Goal: Task Accomplishment & Management: Use online tool/utility

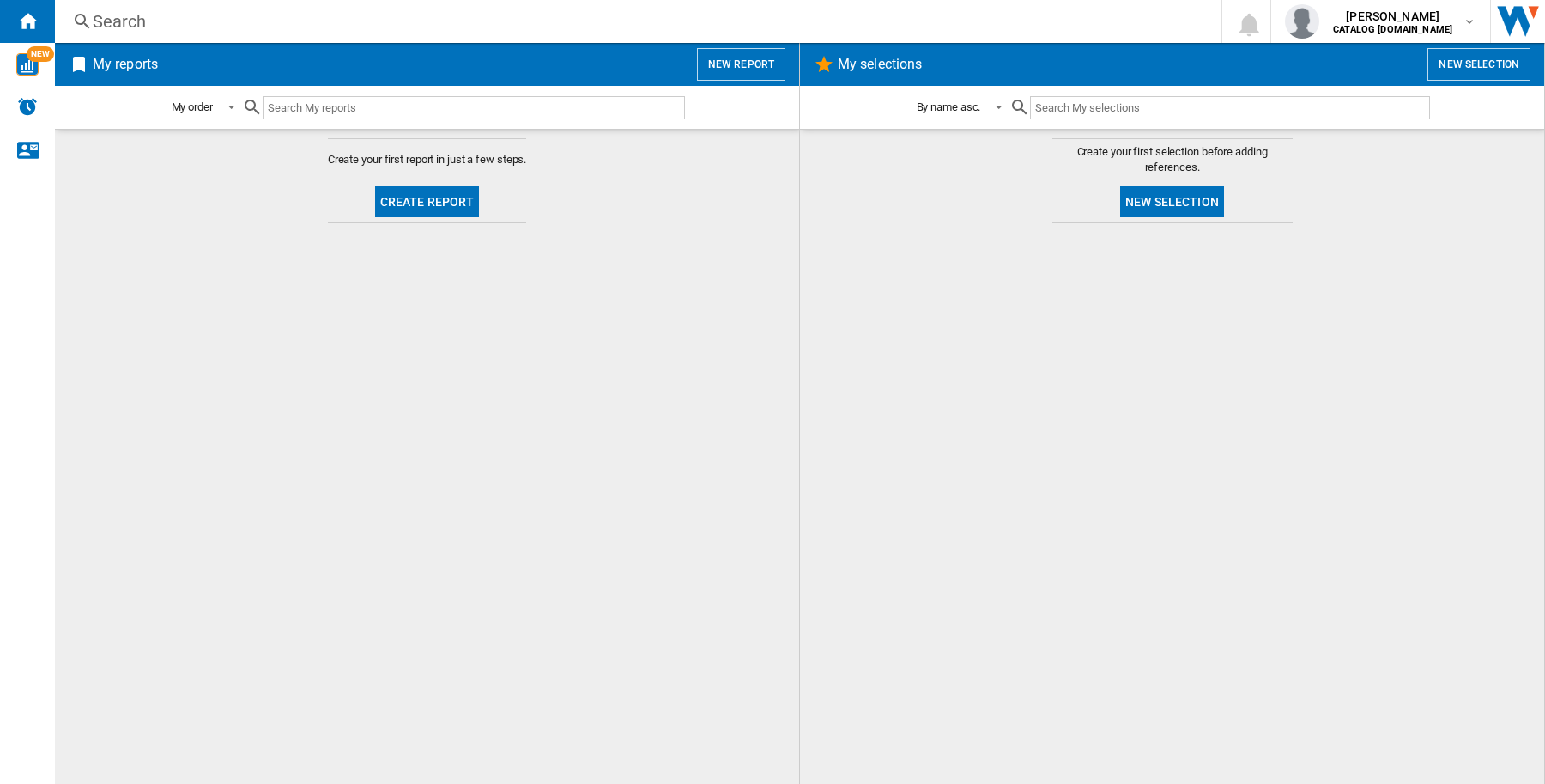
click at [754, 66] on button "New report" at bounding box center [741, 64] width 89 height 33
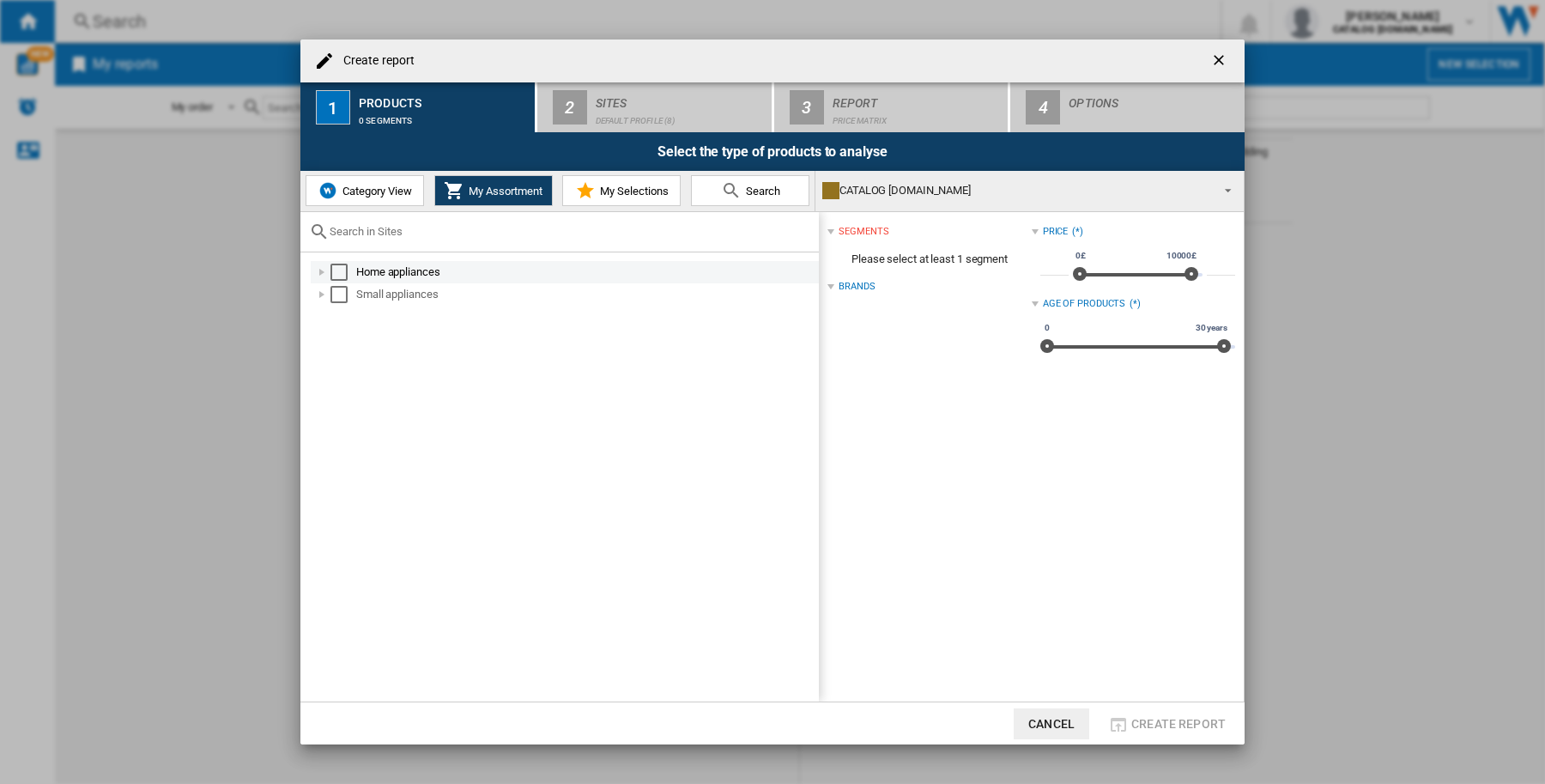
click at [335, 272] on div "Select" at bounding box center [340, 272] width 18 height 18
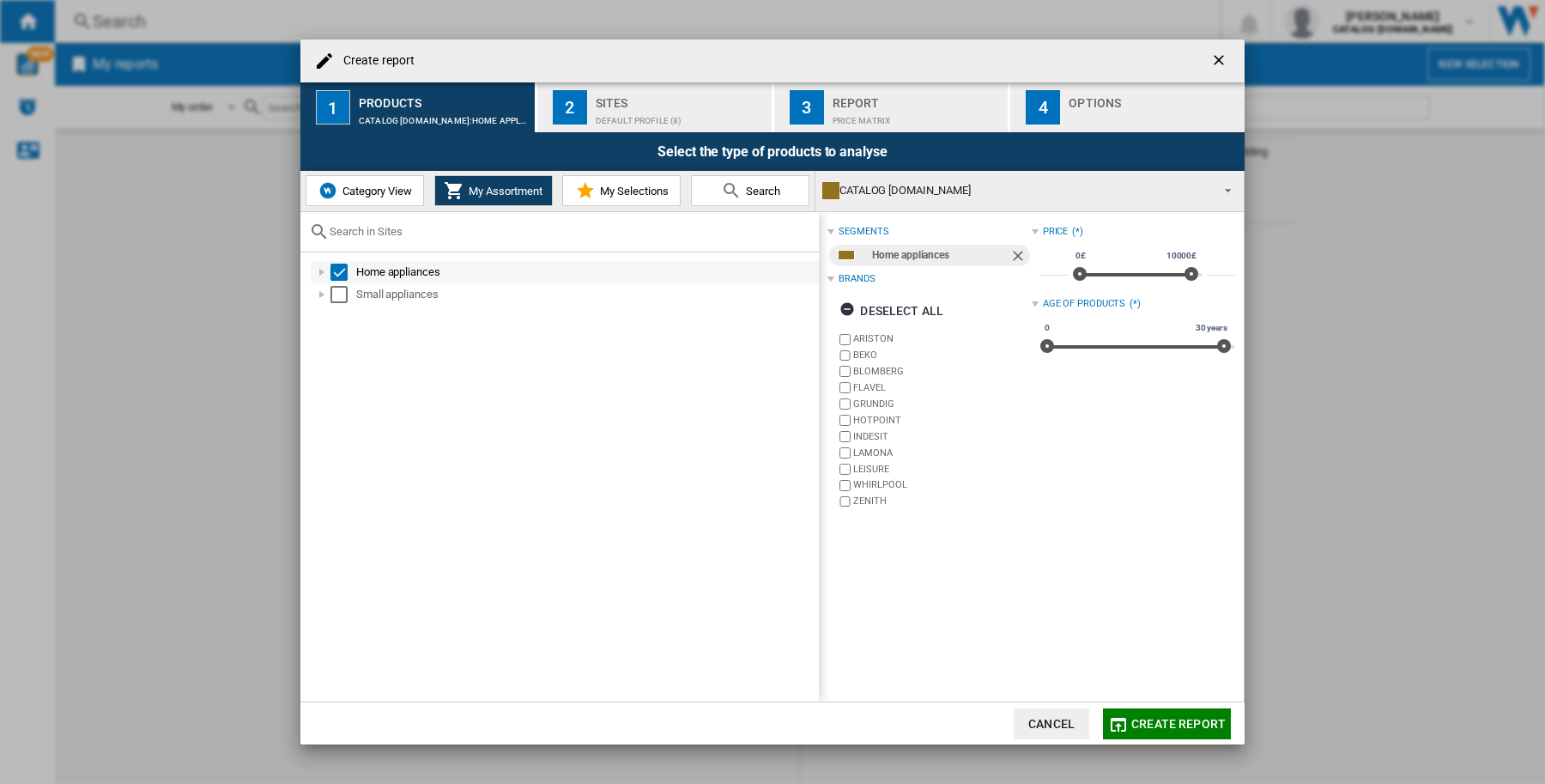
click at [318, 267] on div at bounding box center [322, 272] width 18 height 18
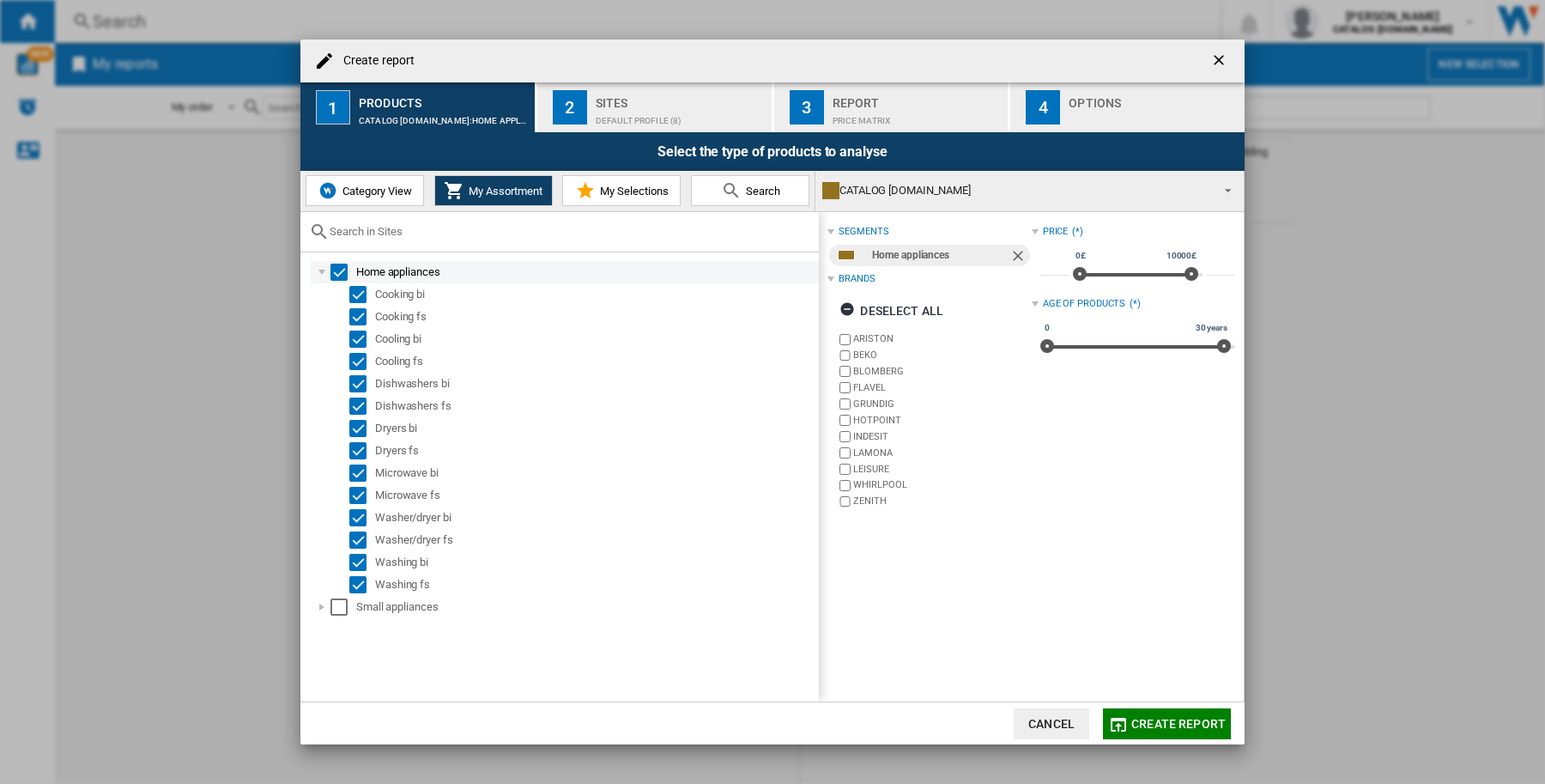
click at [333, 267] on div "Select" at bounding box center [340, 272] width 18 height 18
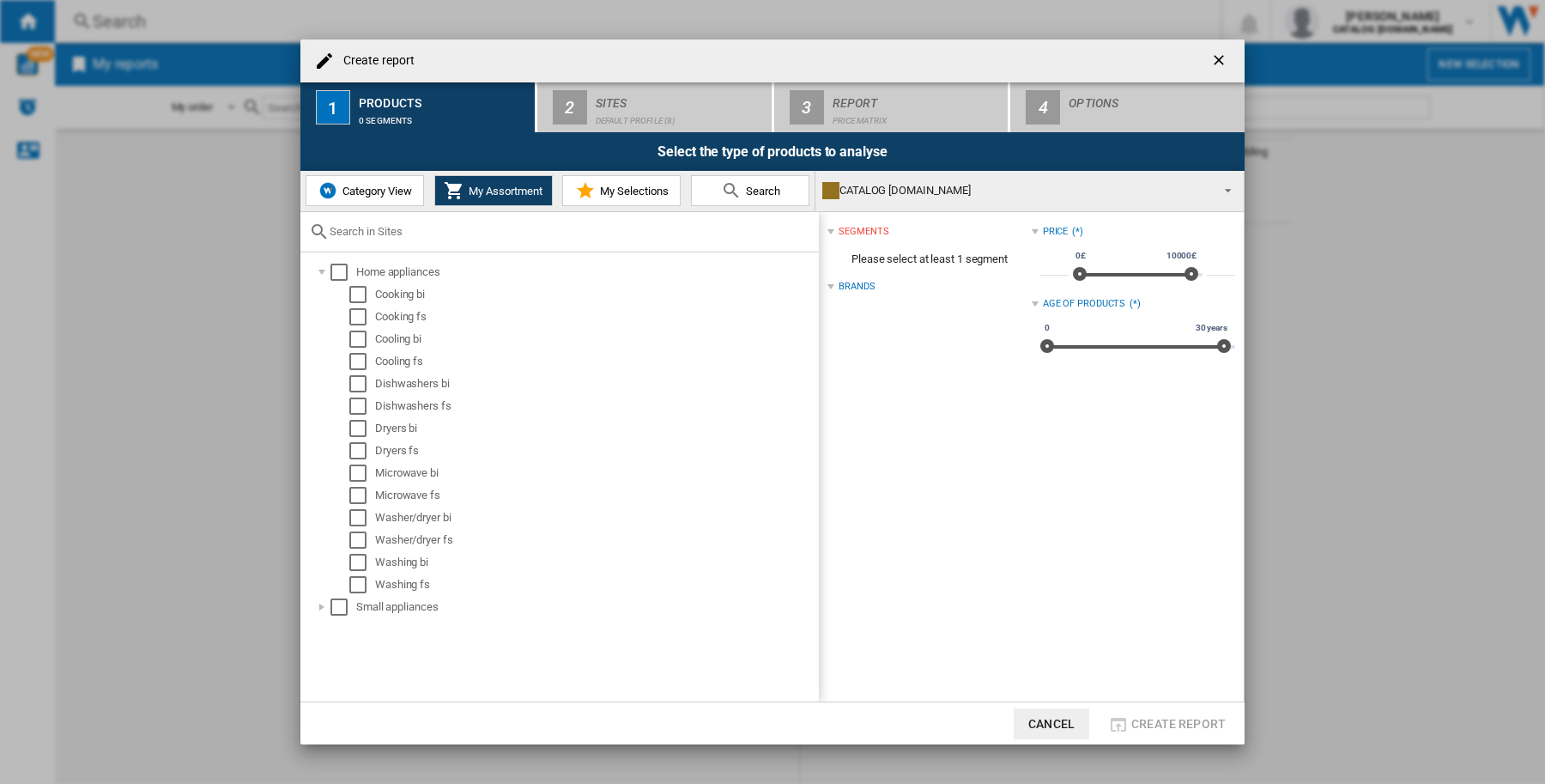
click at [366, 186] on span "Category View" at bounding box center [376, 191] width 74 height 13
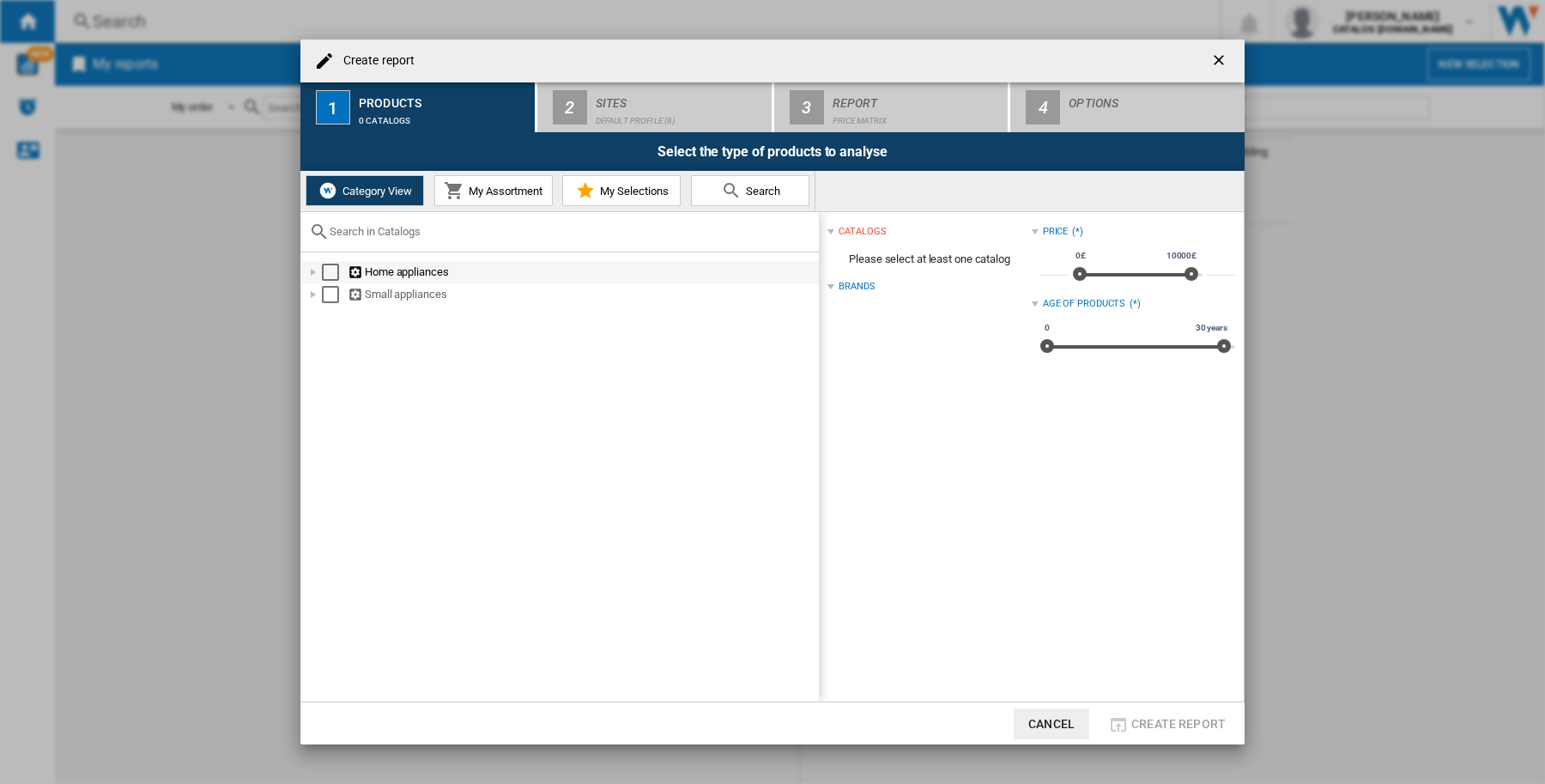
click at [309, 270] on div at bounding box center [313, 272] width 18 height 18
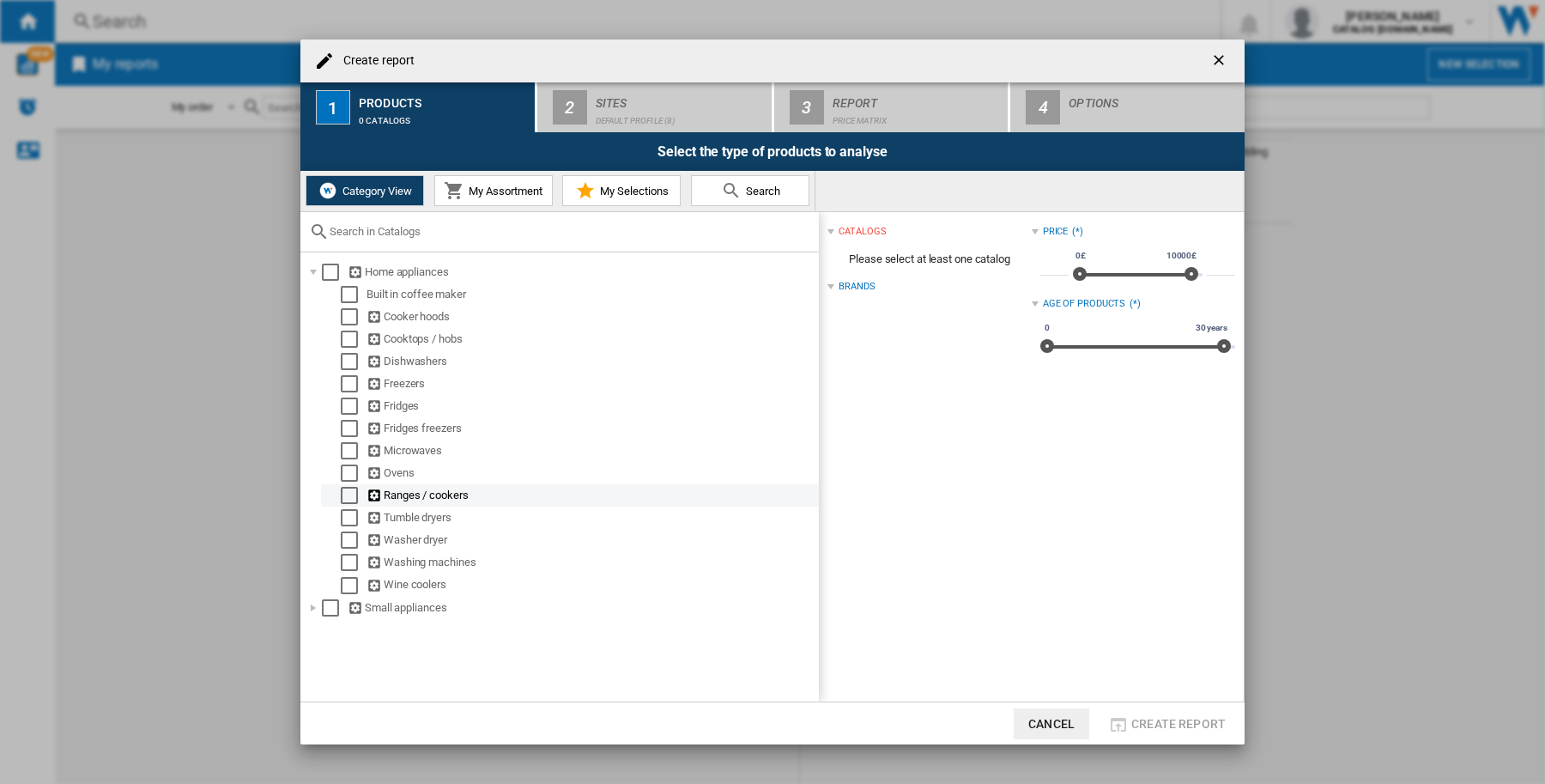
click at [349, 492] on div "Select" at bounding box center [349, 495] width 18 height 18
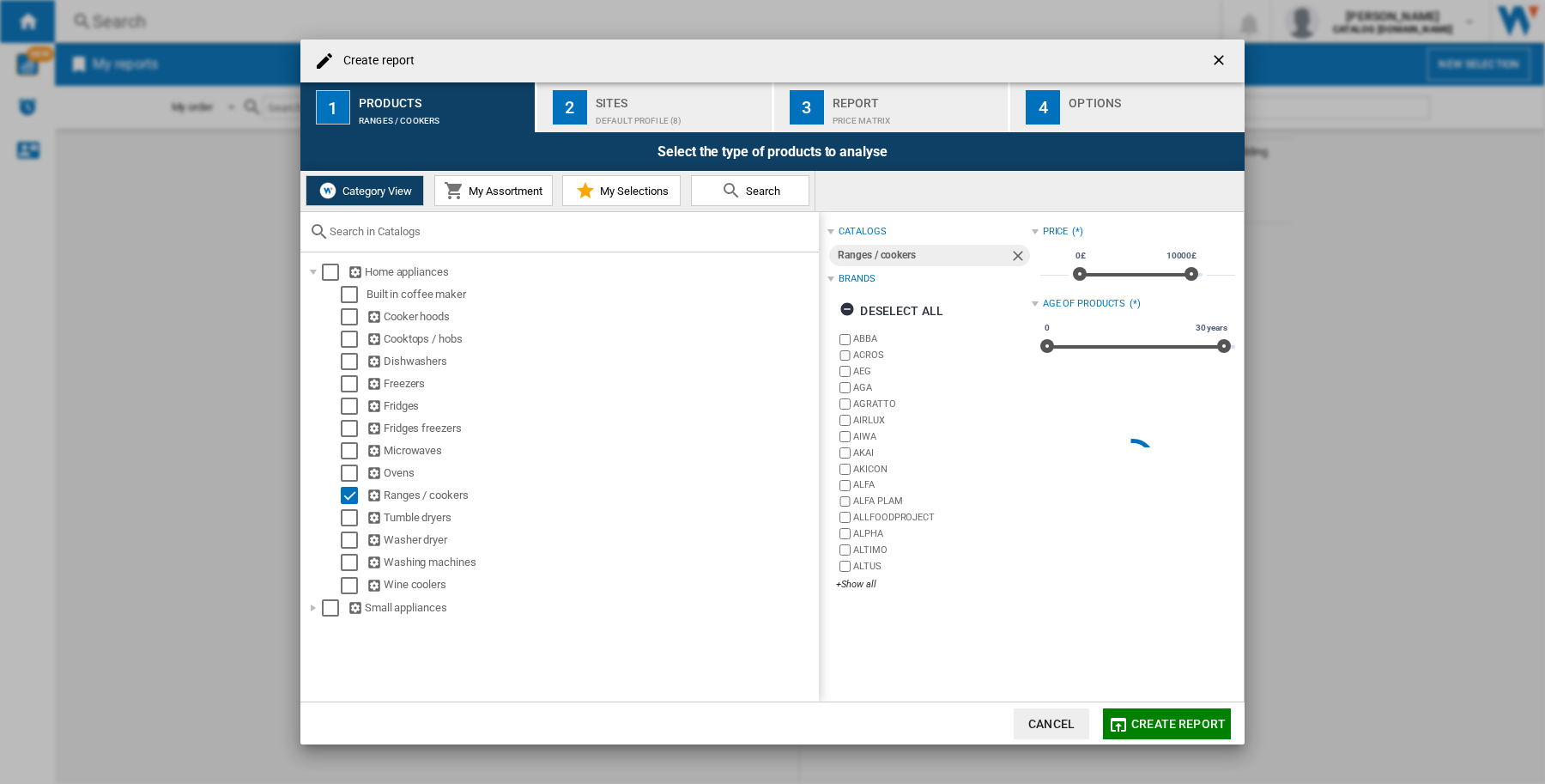
click at [625, 96] on div "Sites" at bounding box center [680, 98] width 169 height 18
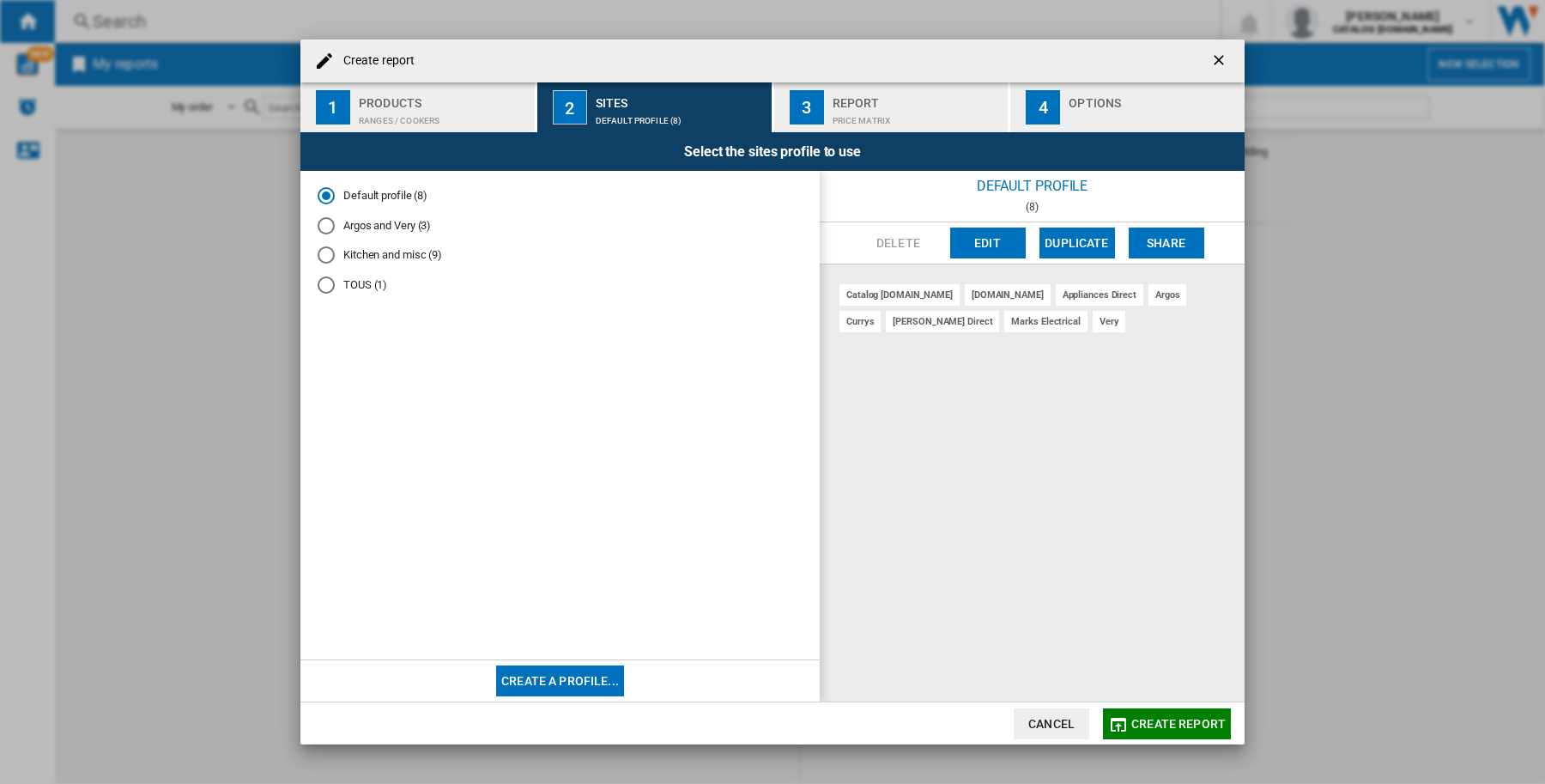
click at [326, 277] on div "TOUS (1)" at bounding box center [327, 285] width 18 height 18
click at [327, 189] on div "Default profile (8)" at bounding box center [327, 196] width 18 height 18
click at [873, 95] on div "Report" at bounding box center [917, 98] width 169 height 18
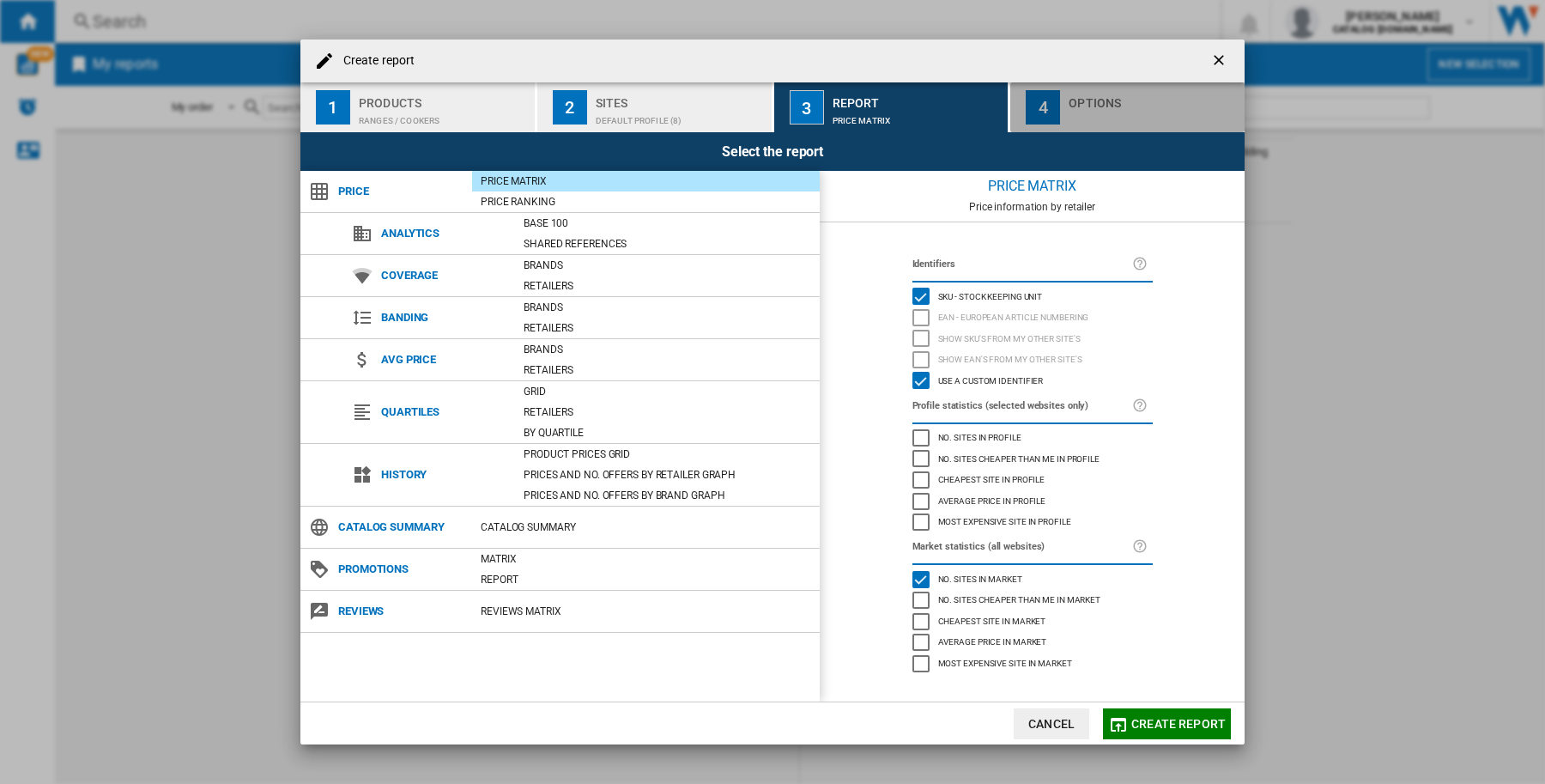
click at [1064, 117] on button "4 Options" at bounding box center [1128, 107] width 234 height 50
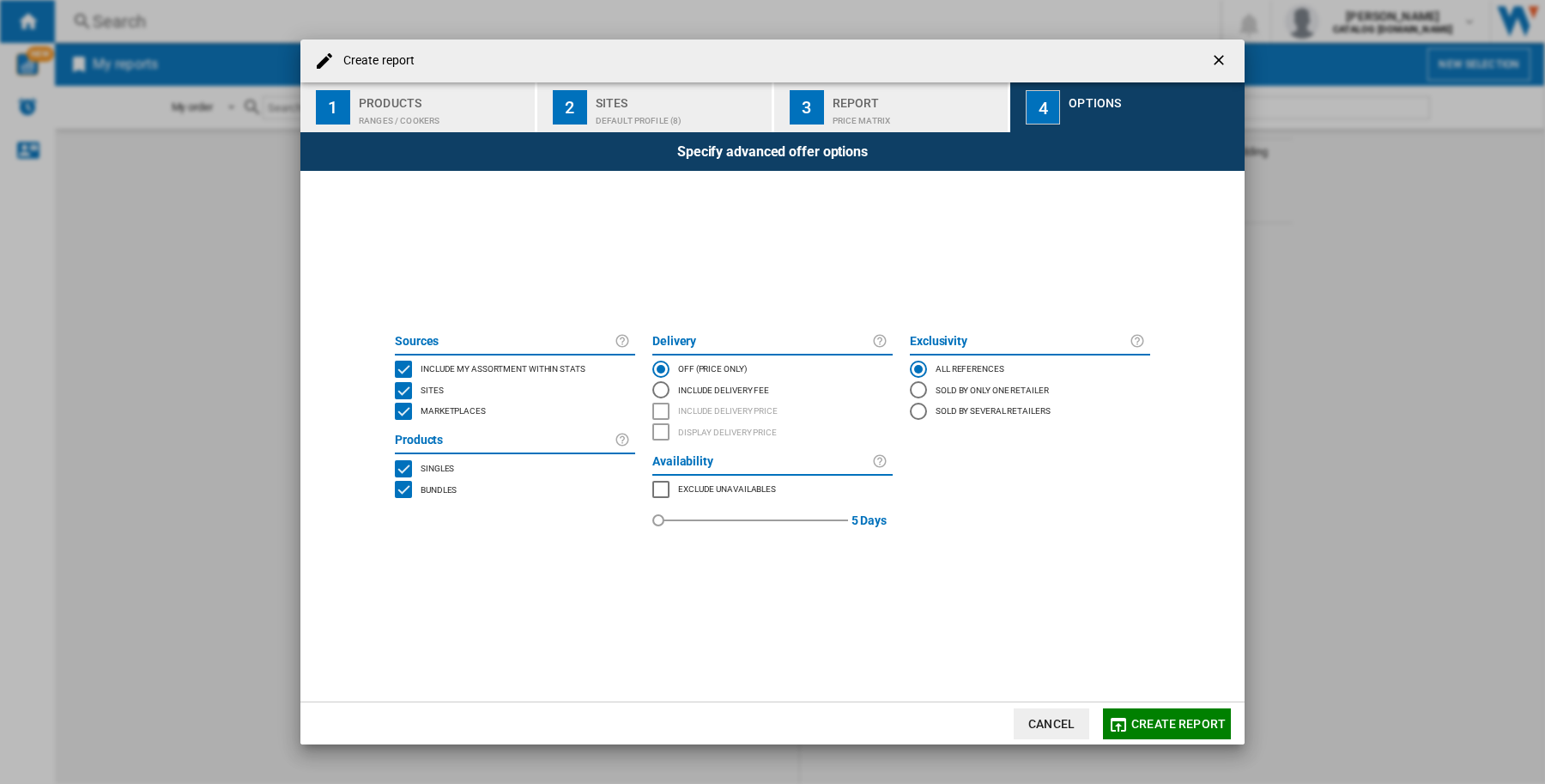
click at [1158, 728] on span "Create report" at bounding box center [1178, 724] width 94 height 14
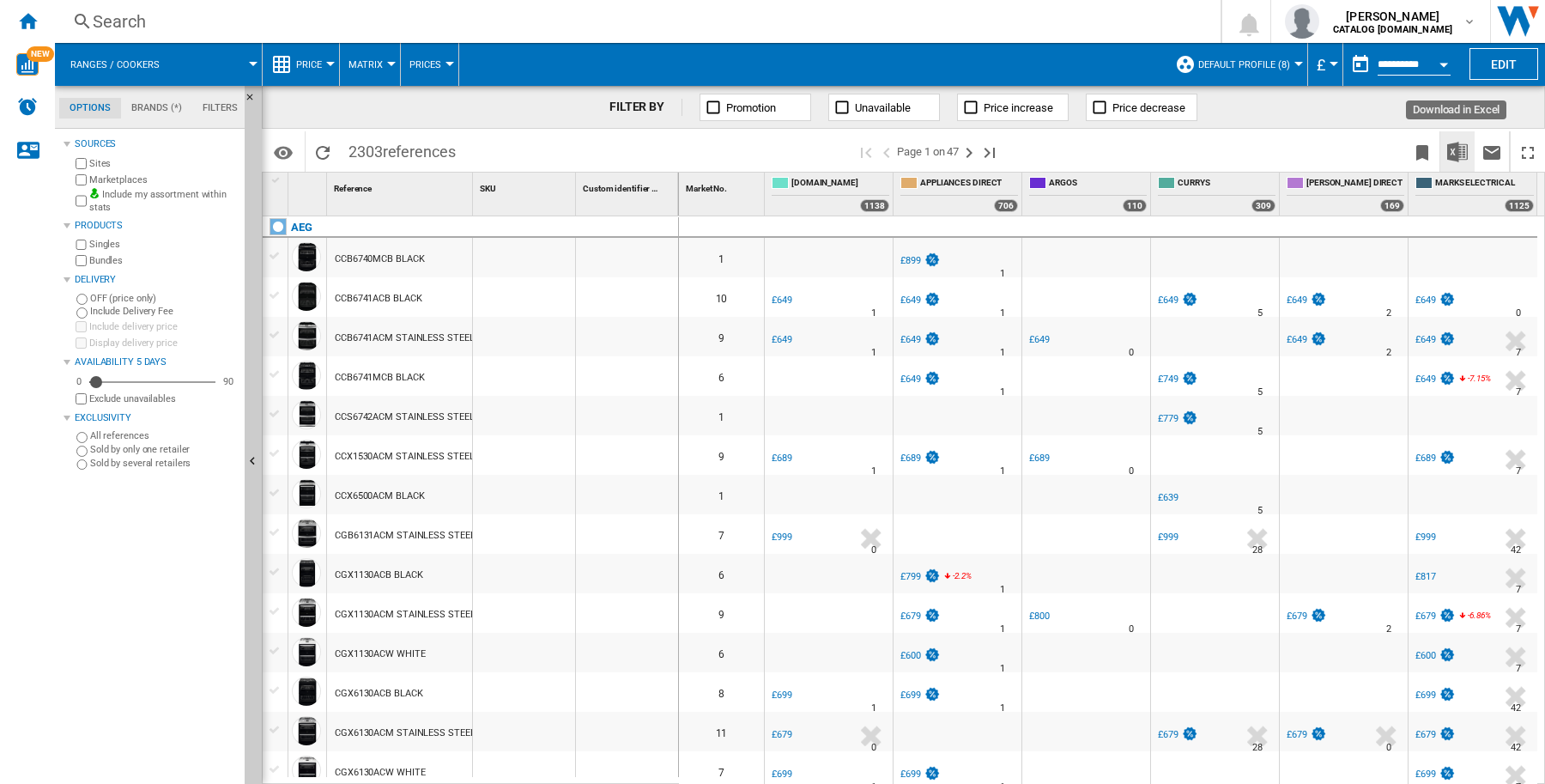
click at [1452, 150] on img "Download in Excel" at bounding box center [1457, 152] width 20 height 20
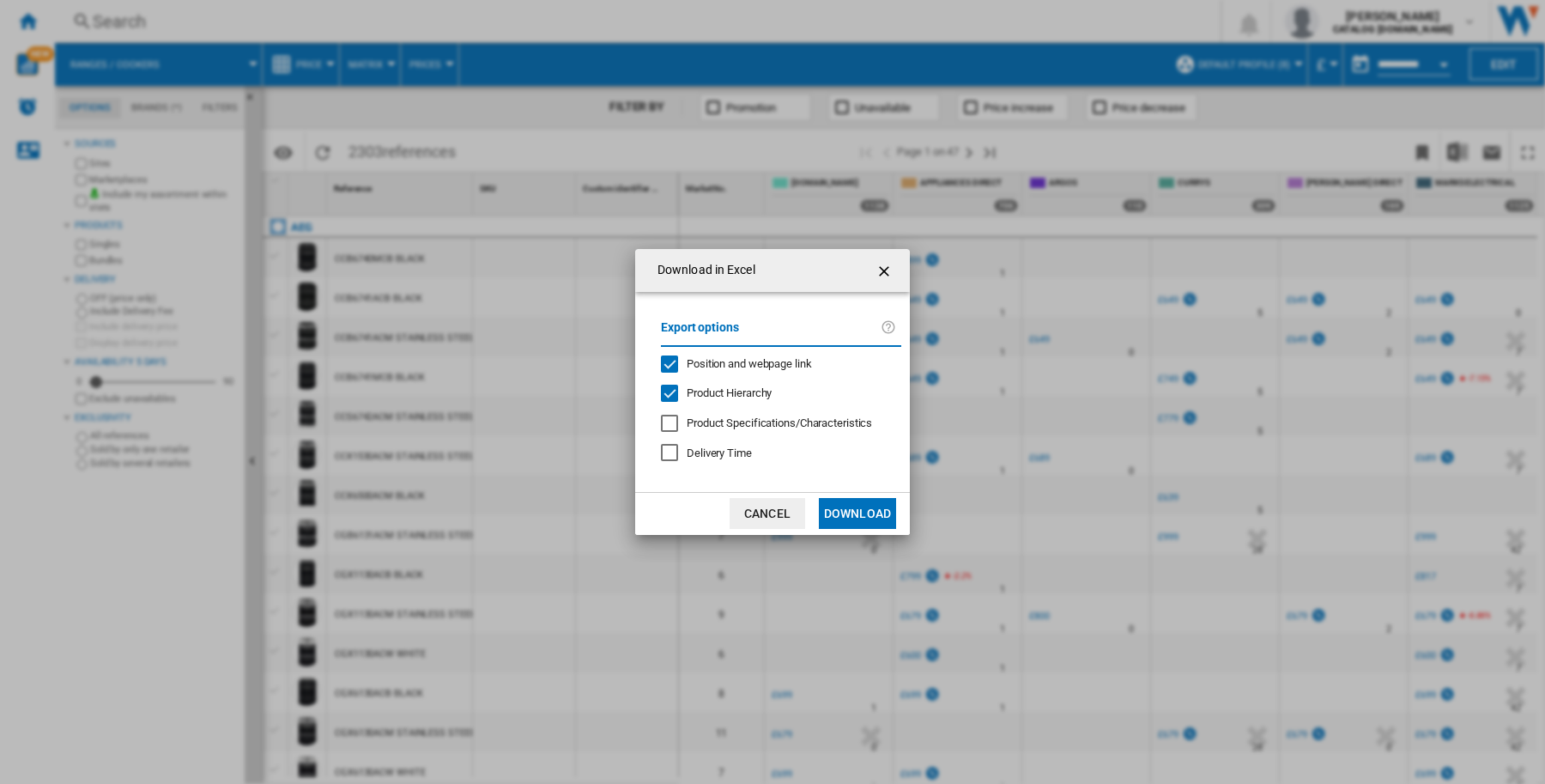
click at [733, 391] on span "Product Hierarchy" at bounding box center [729, 392] width 85 height 13
click at [767, 358] on span "Position and webpage link" at bounding box center [749, 363] width 126 height 13
click at [850, 509] on button "Download" at bounding box center [857, 514] width 77 height 31
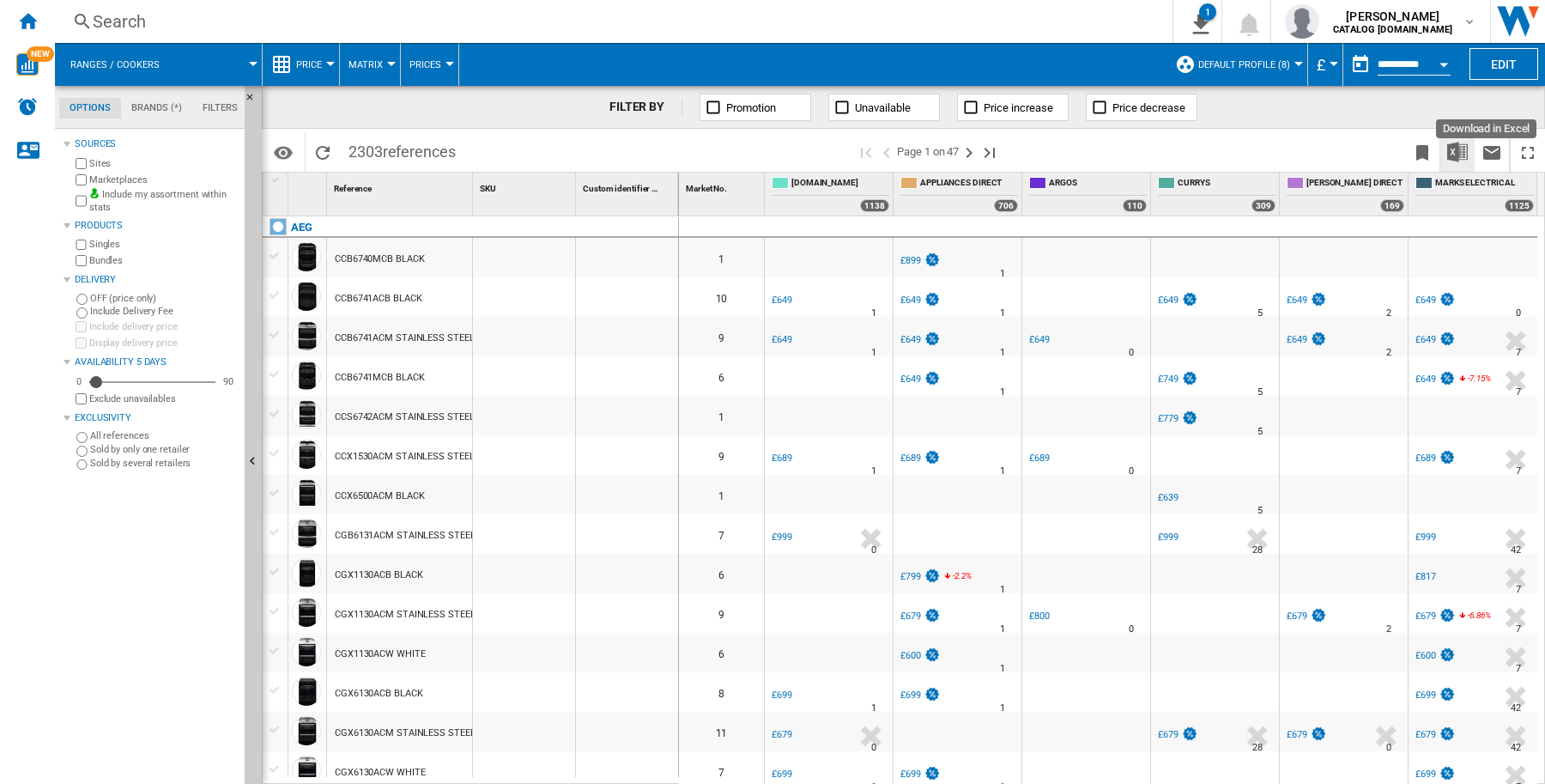
click at [1454, 148] on img "Download in Excel" at bounding box center [1457, 152] width 20 height 20
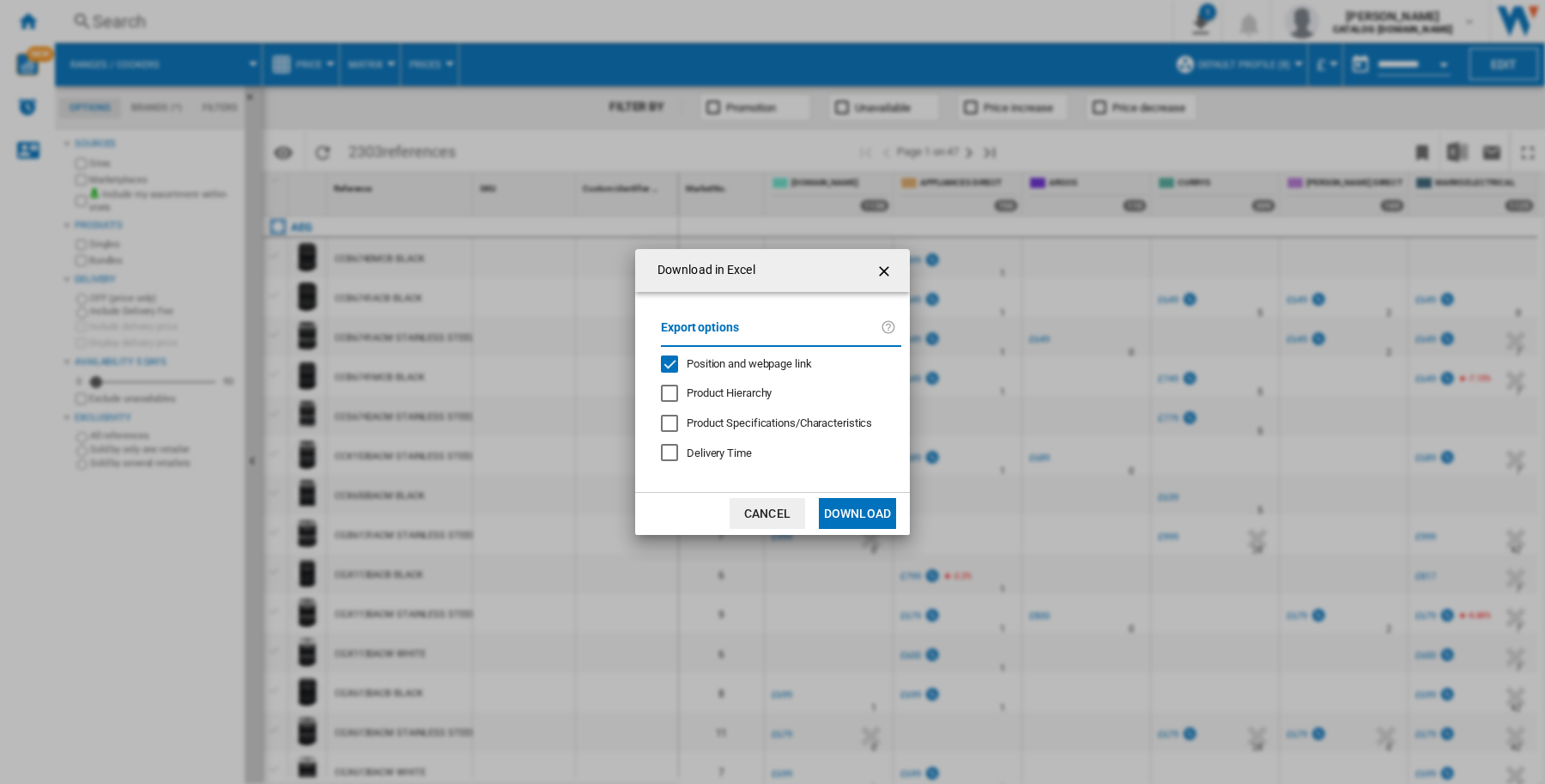
click at [666, 422] on div "Download in ..." at bounding box center [669, 423] width 18 height 18
click at [714, 357] on span "Position and webpage link" at bounding box center [749, 363] width 126 height 13
click at [854, 512] on button "Download" at bounding box center [857, 514] width 77 height 31
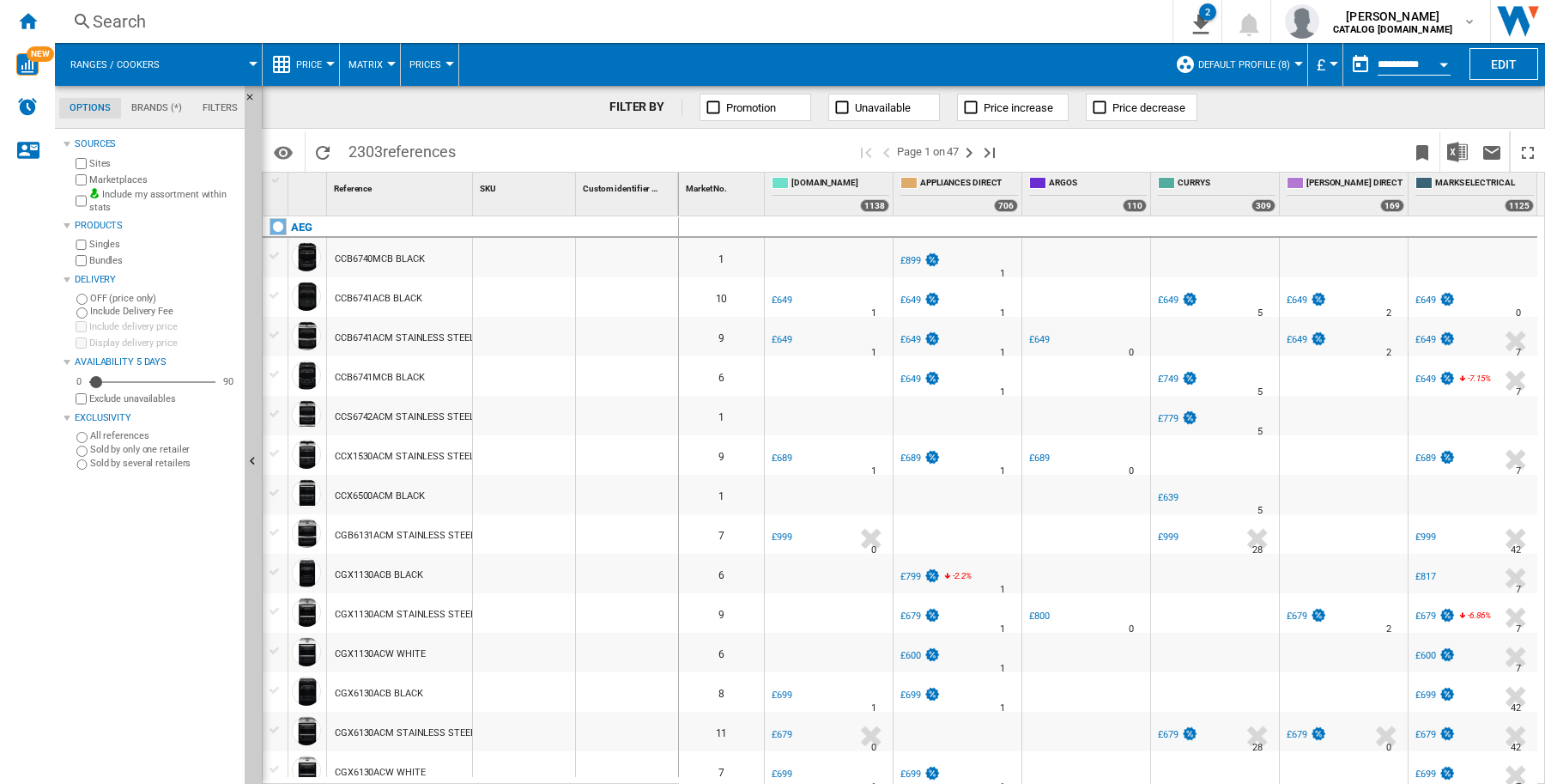
click at [110, 240] on label "Singles" at bounding box center [163, 243] width 149 height 13
click at [106, 242] on label "Singles" at bounding box center [163, 243] width 149 height 13
click at [1290, 65] on button "Default profile (8)" at bounding box center [1248, 64] width 100 height 43
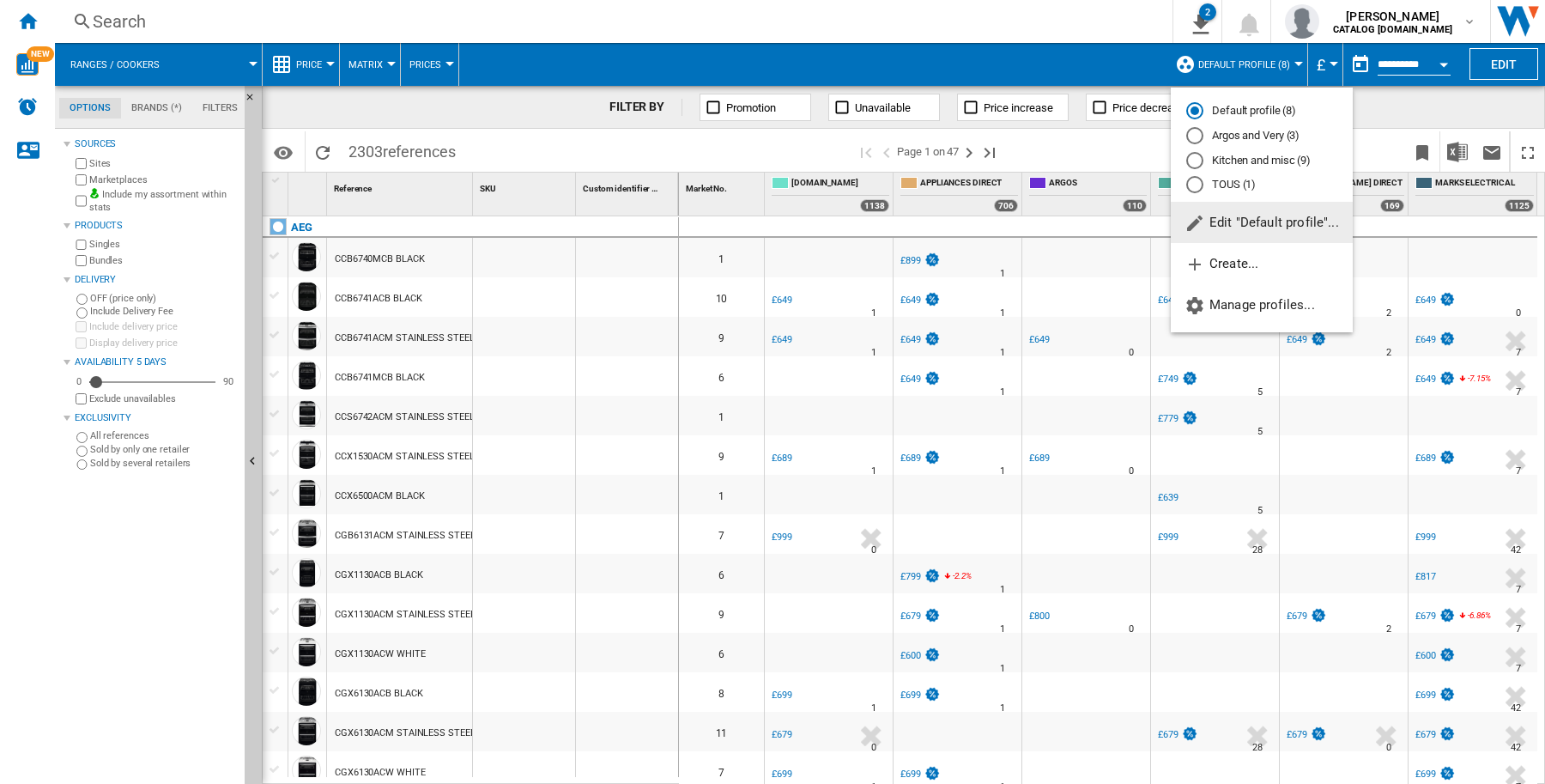
click at [1237, 179] on md-radio-button "TOUS (1)" at bounding box center [1262, 185] width 151 height 17
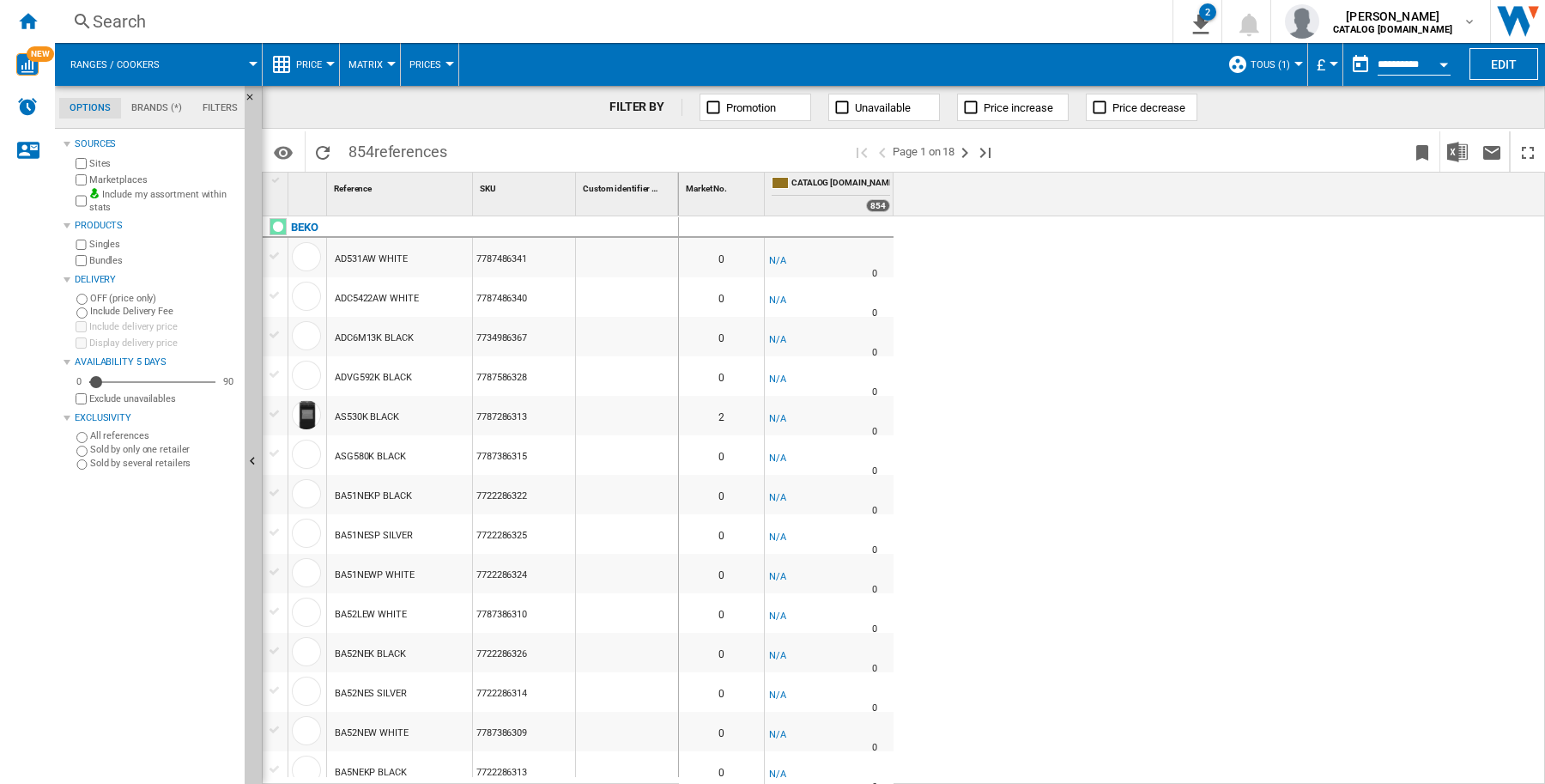
click at [1295, 62] on div at bounding box center [1299, 64] width 9 height 4
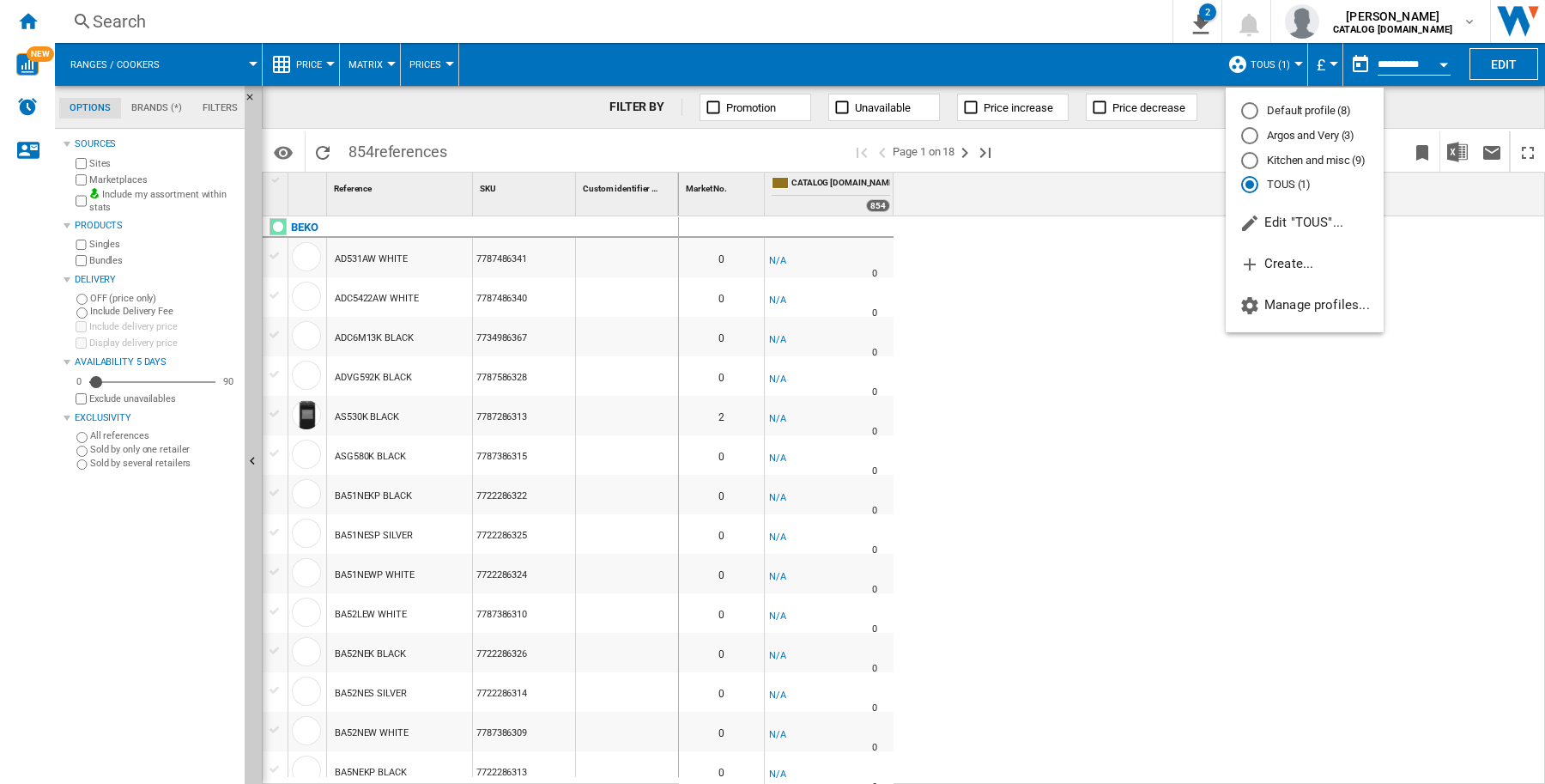
click at [1280, 110] on md-radio-button "Default profile (8)" at bounding box center [1305, 111] width 127 height 17
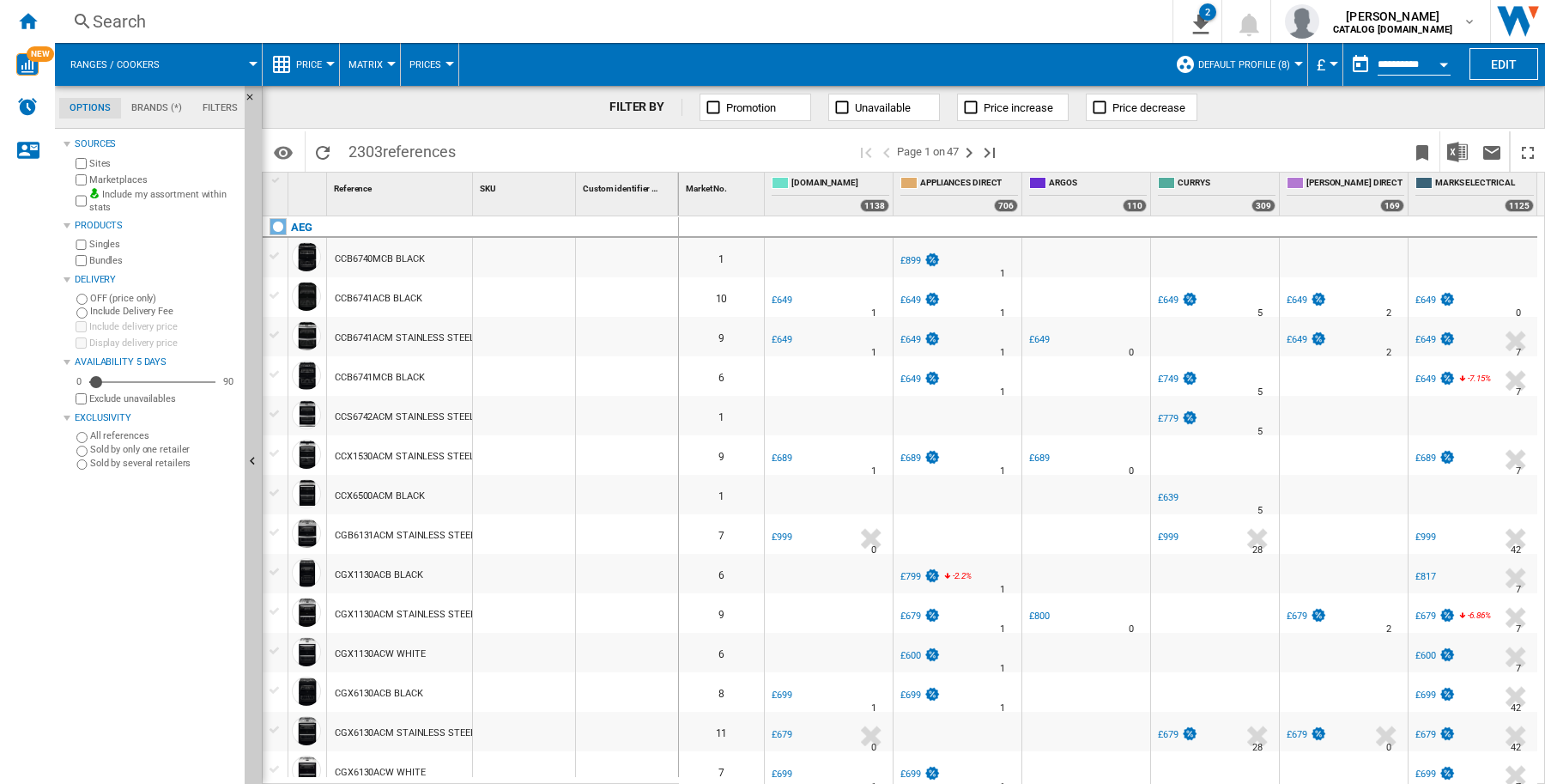
click at [1295, 67] on md-menu "Default profile (8) Default profile (8) Argos and Very (3) Kitchen and misc (9)…" at bounding box center [1238, 64] width 142 height 43
click at [1295, 64] on div at bounding box center [1299, 64] width 9 height 4
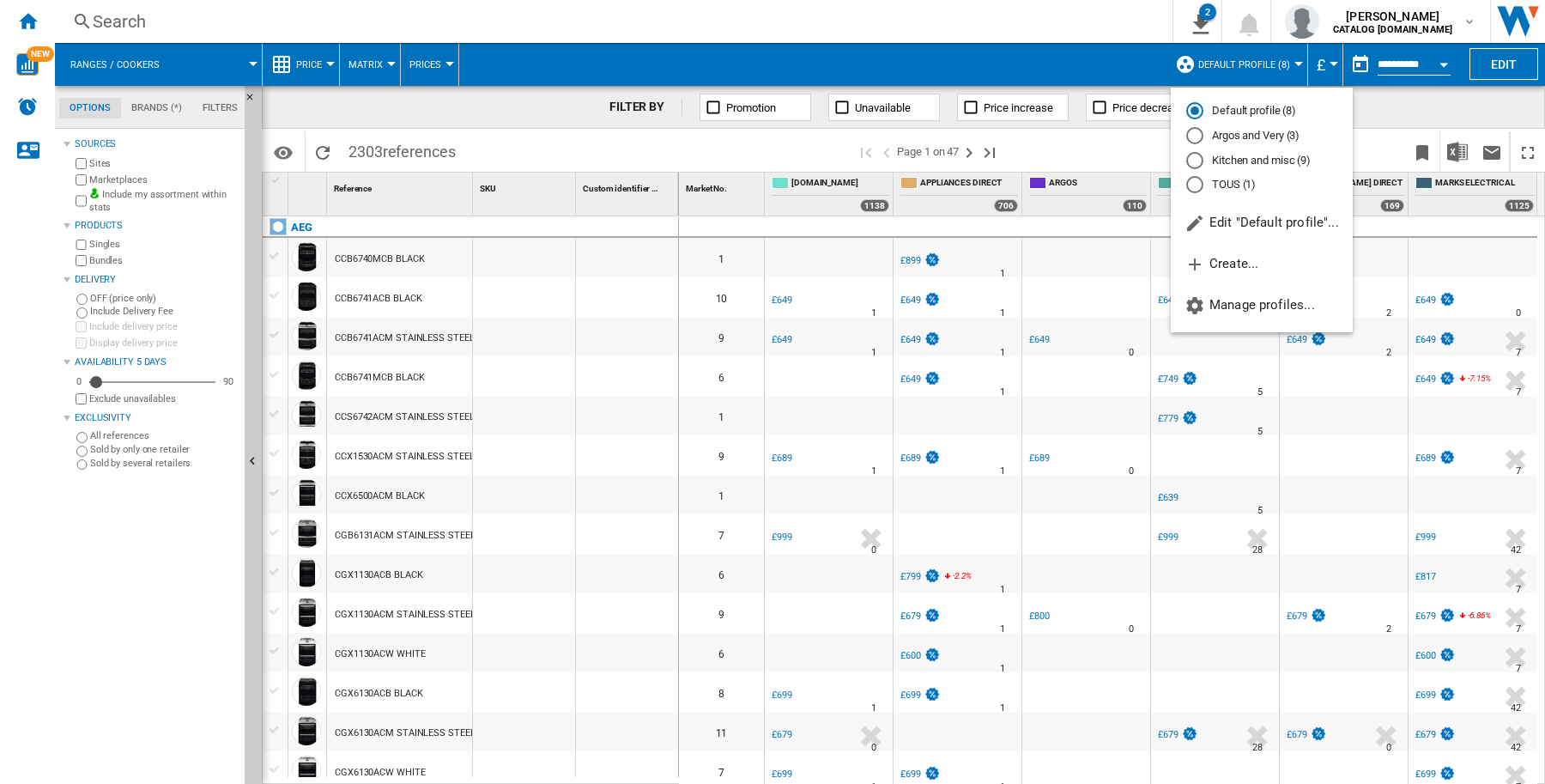
click at [1293, 64] on md-backdrop at bounding box center [772, 392] width 1545 height 784
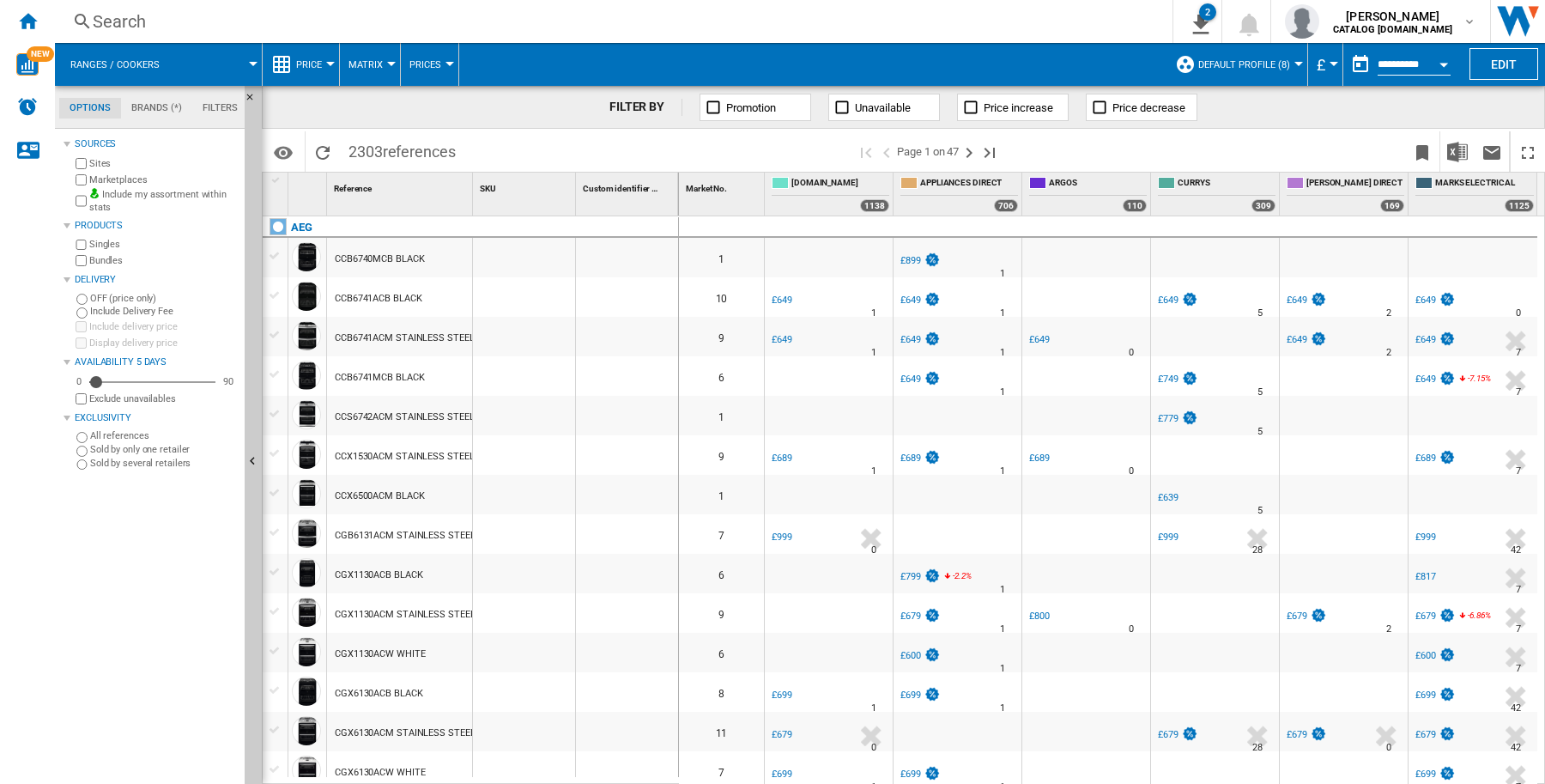
click at [1295, 64] on div at bounding box center [1299, 64] width 9 height 4
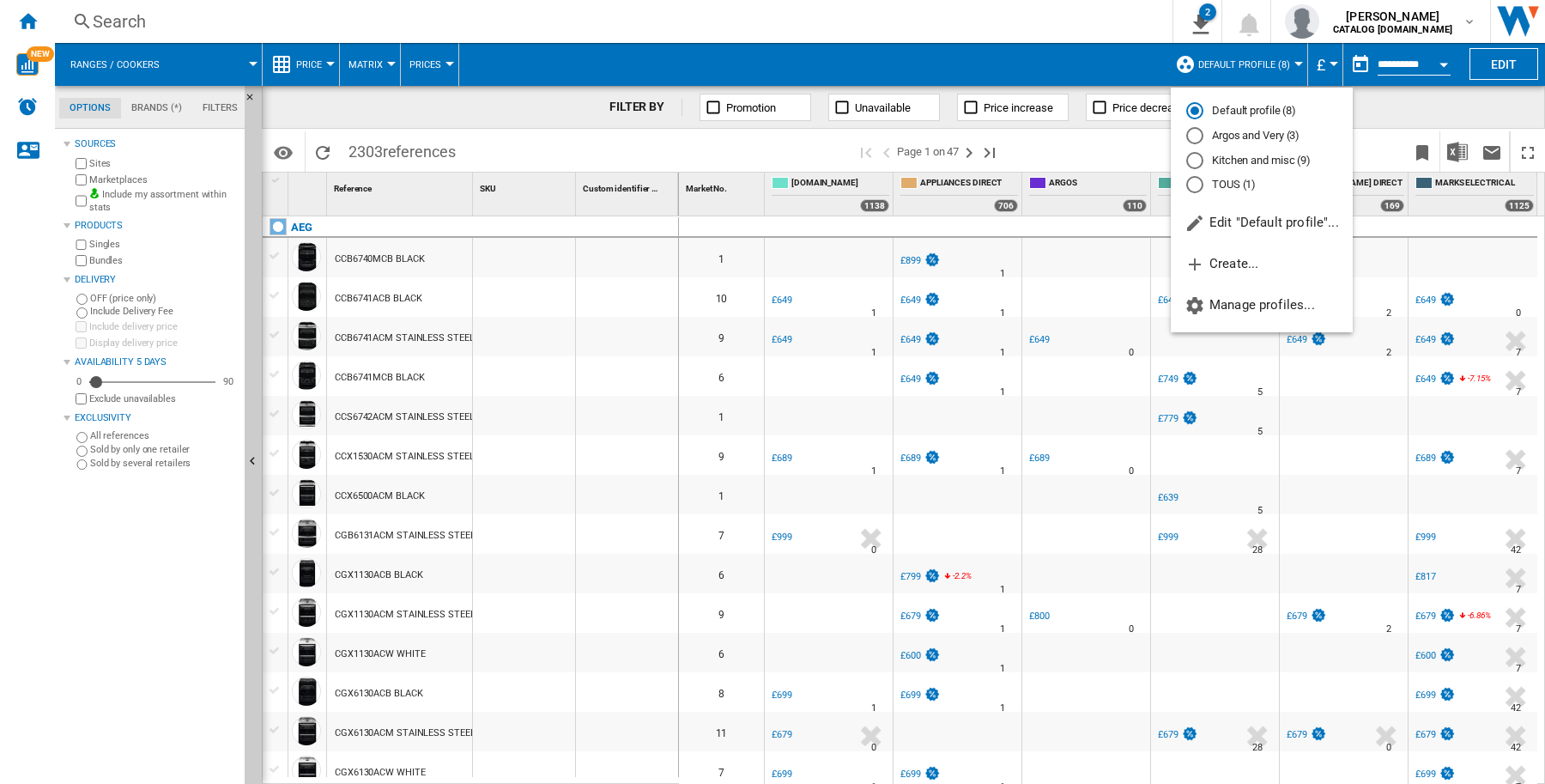
click at [1286, 64] on md-backdrop at bounding box center [772, 392] width 1545 height 784
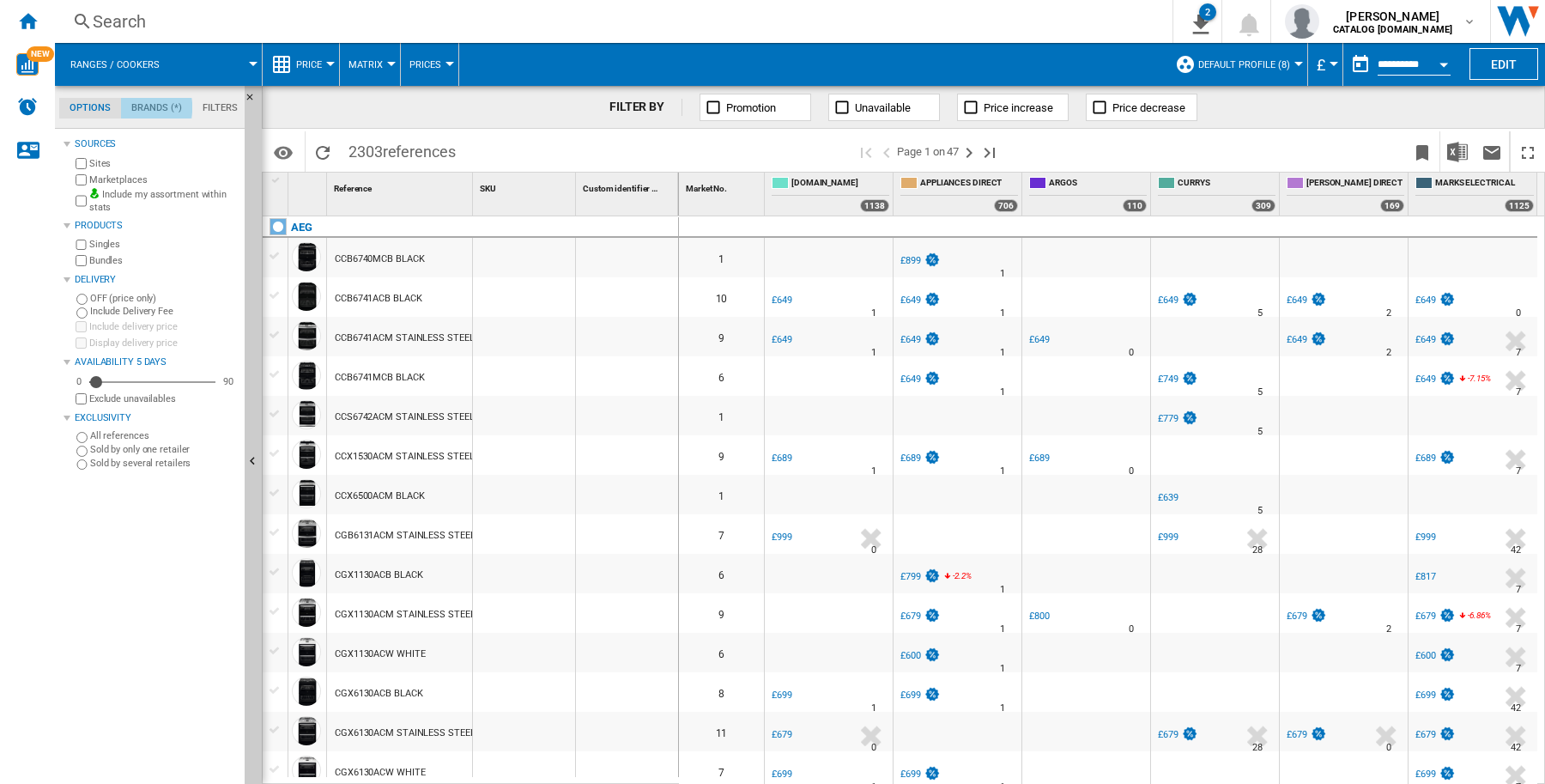
click at [151, 107] on md-tab-item "Brands (*)" at bounding box center [156, 108] width 71 height 20
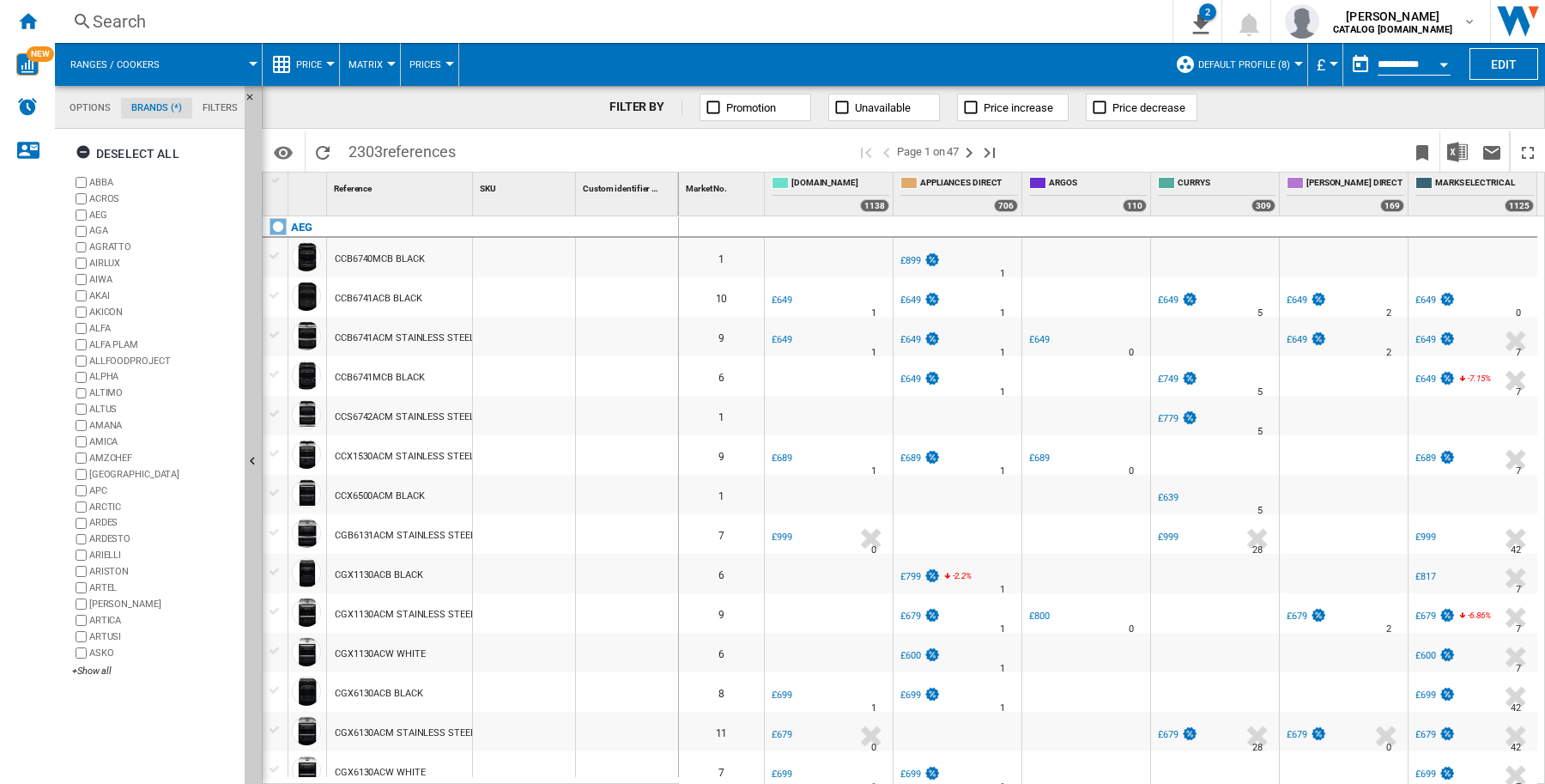
click at [80, 112] on md-tab-item "Options" at bounding box center [90, 108] width 62 height 20
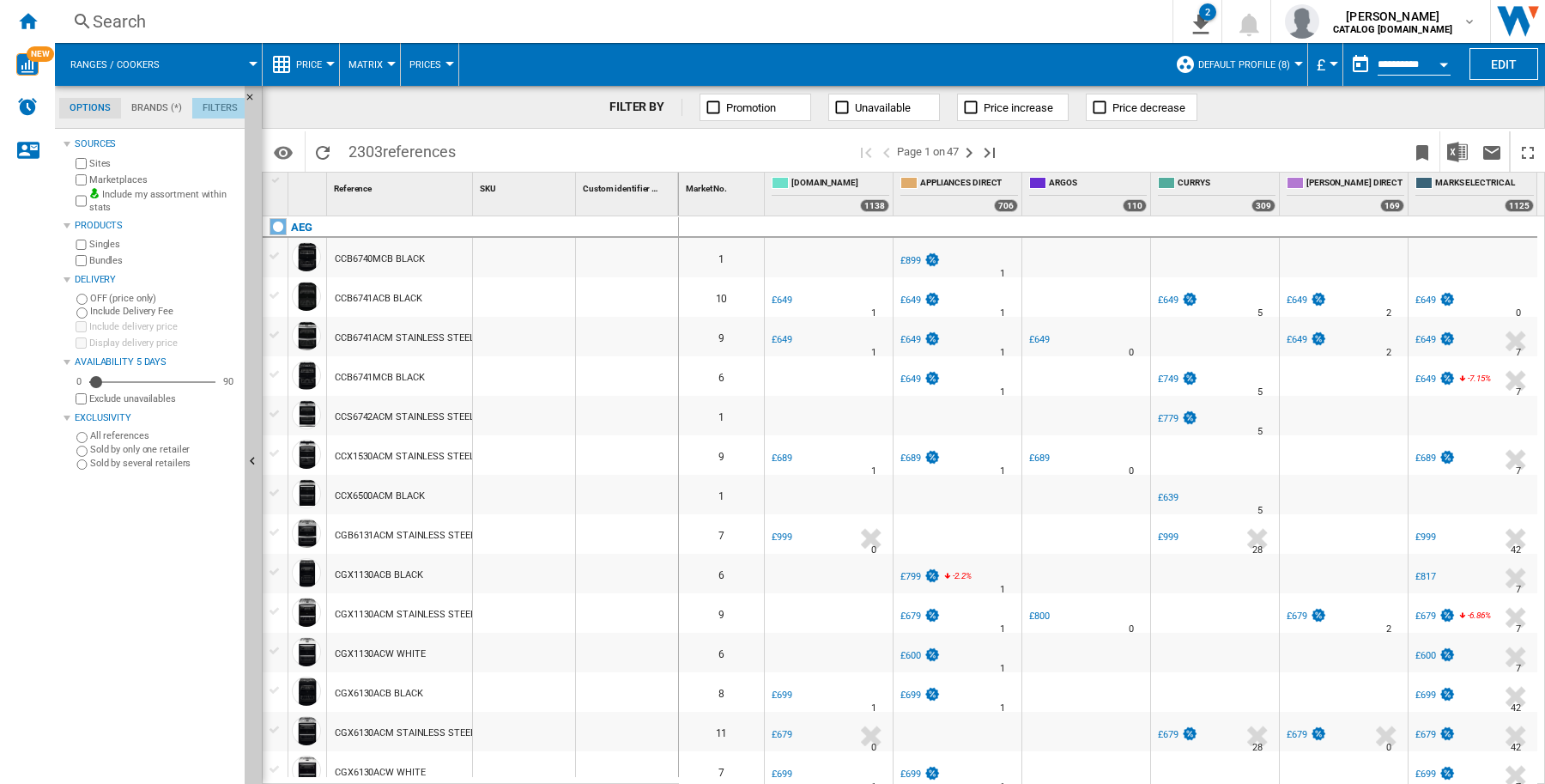
click at [211, 106] on md-tab-item "Filters" at bounding box center [220, 108] width 55 height 20
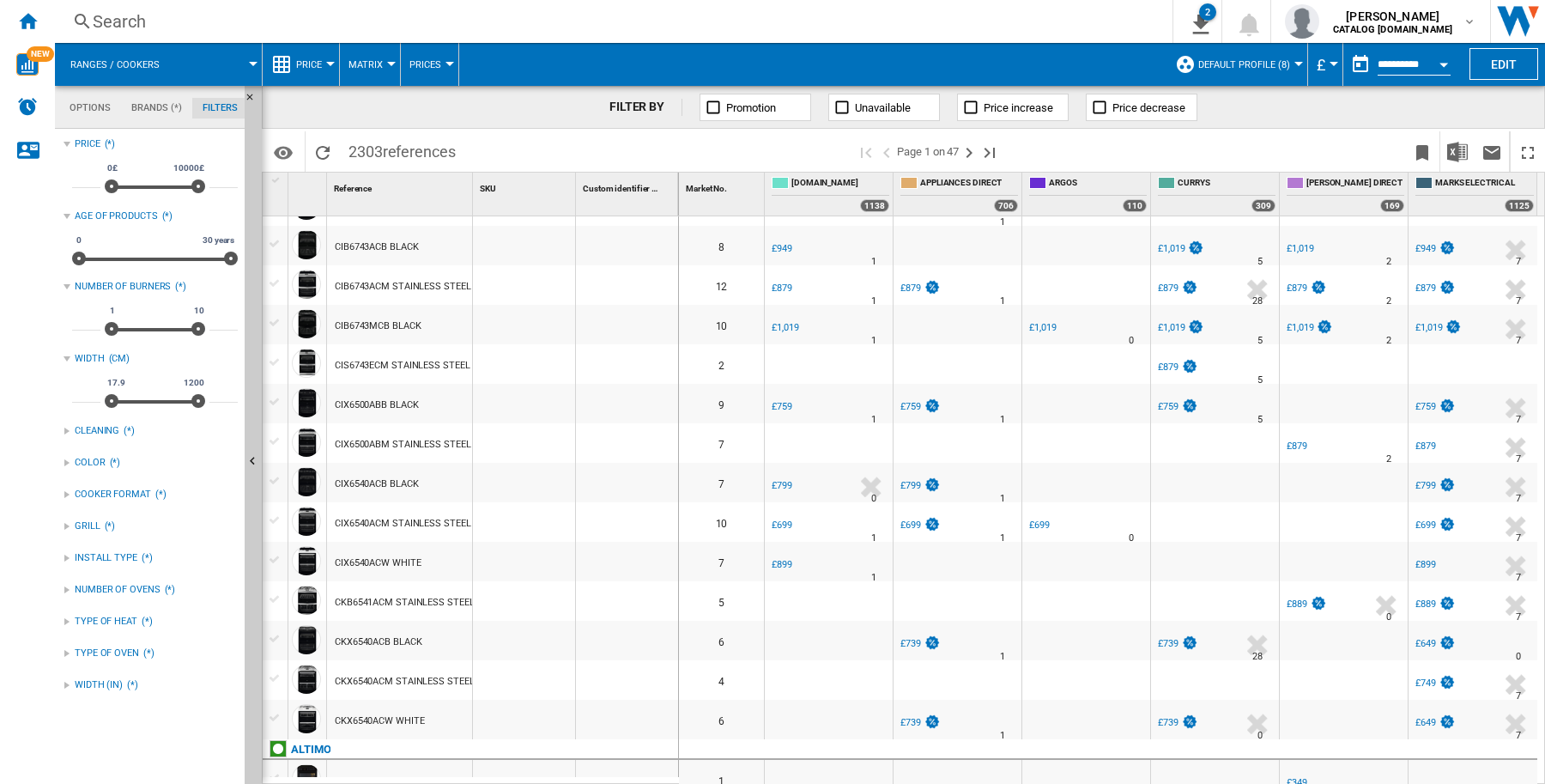
scroll to position [215, 0]
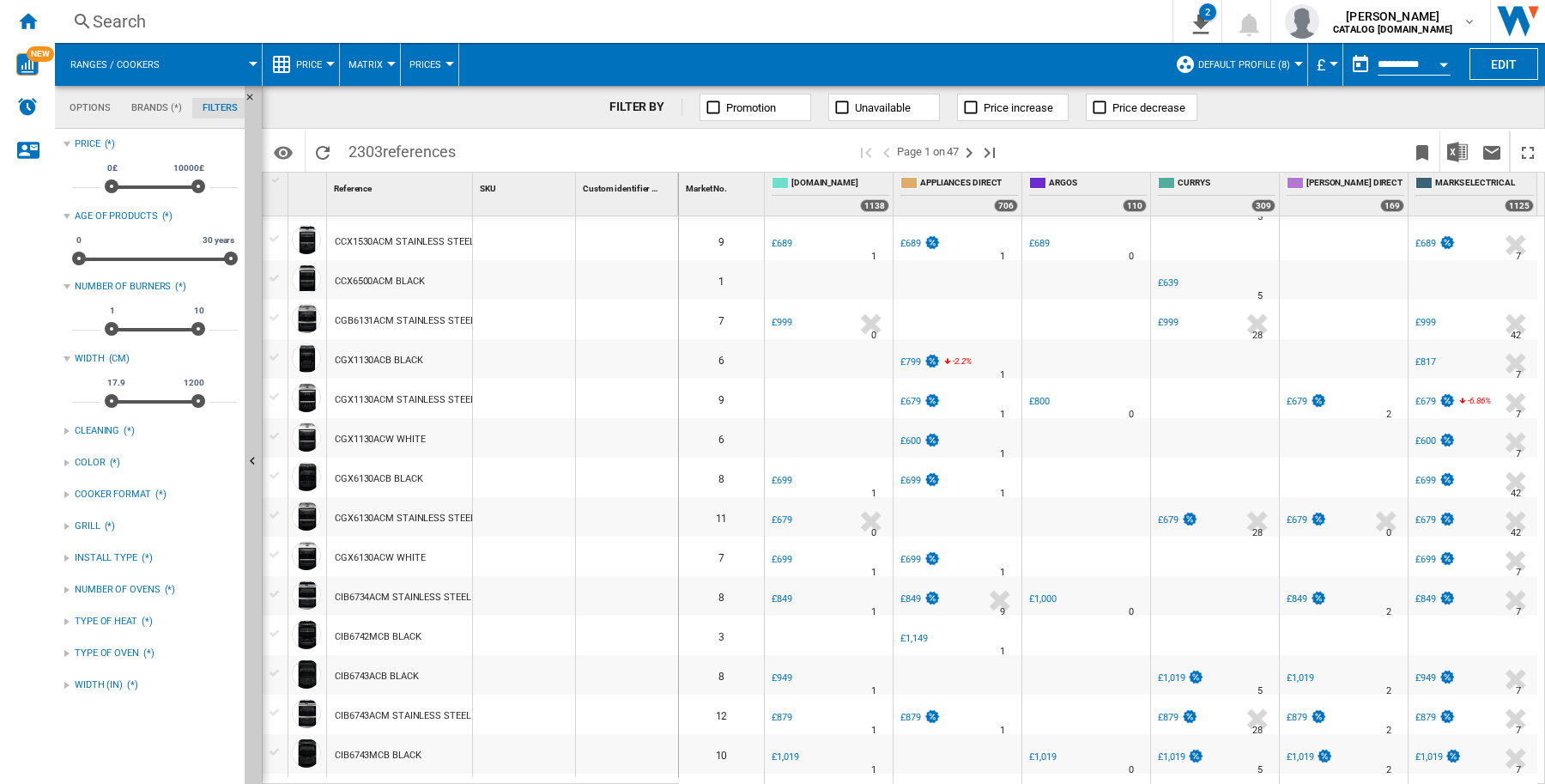
click at [148, 113] on md-tab-item "Brands (*)" at bounding box center [156, 108] width 71 height 20
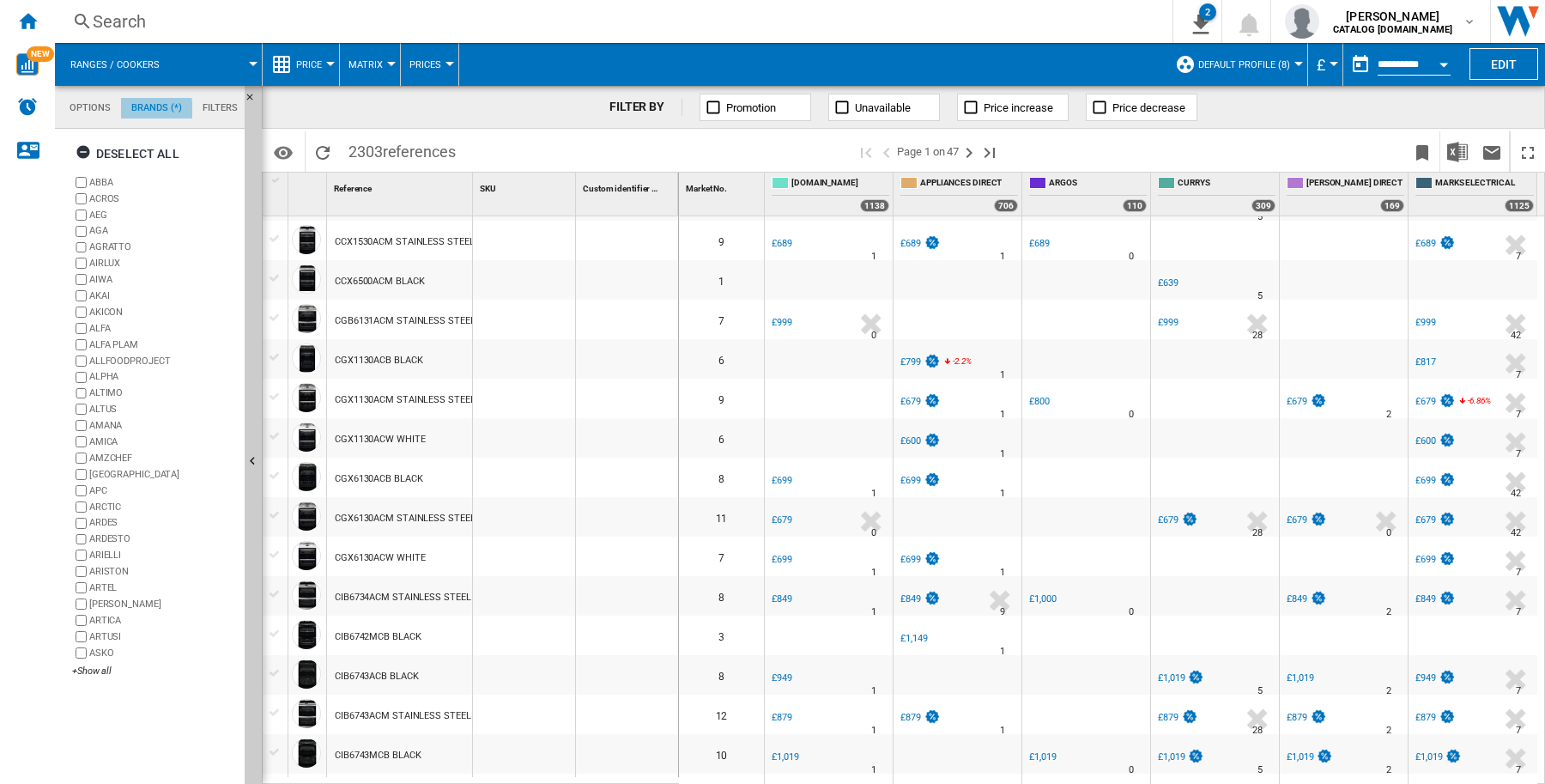
scroll to position [66, 0]
